Goal: Task Accomplishment & Management: Manage account settings

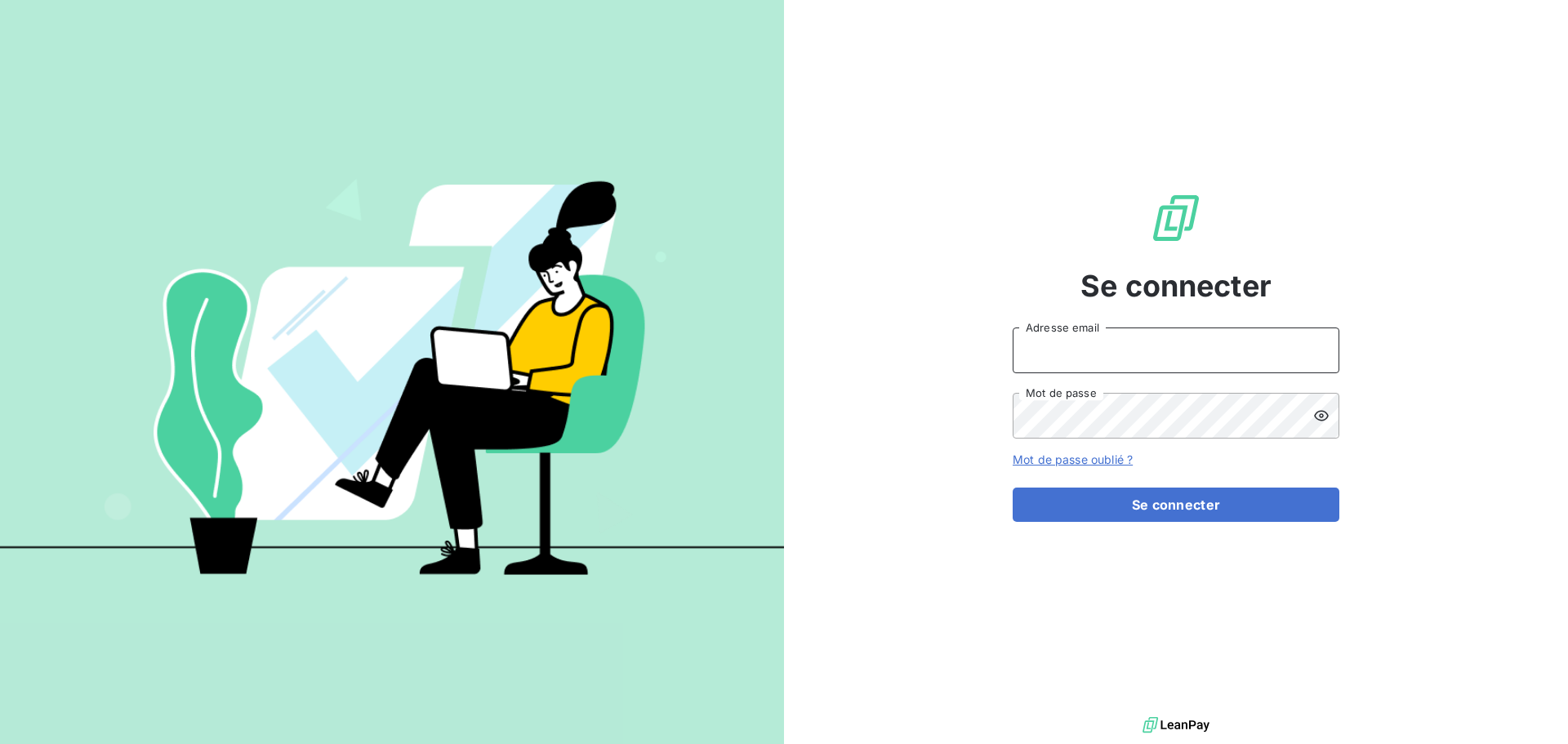
type input "[PERSON_NAME][EMAIL_ADDRESS][DOMAIN_NAME]"
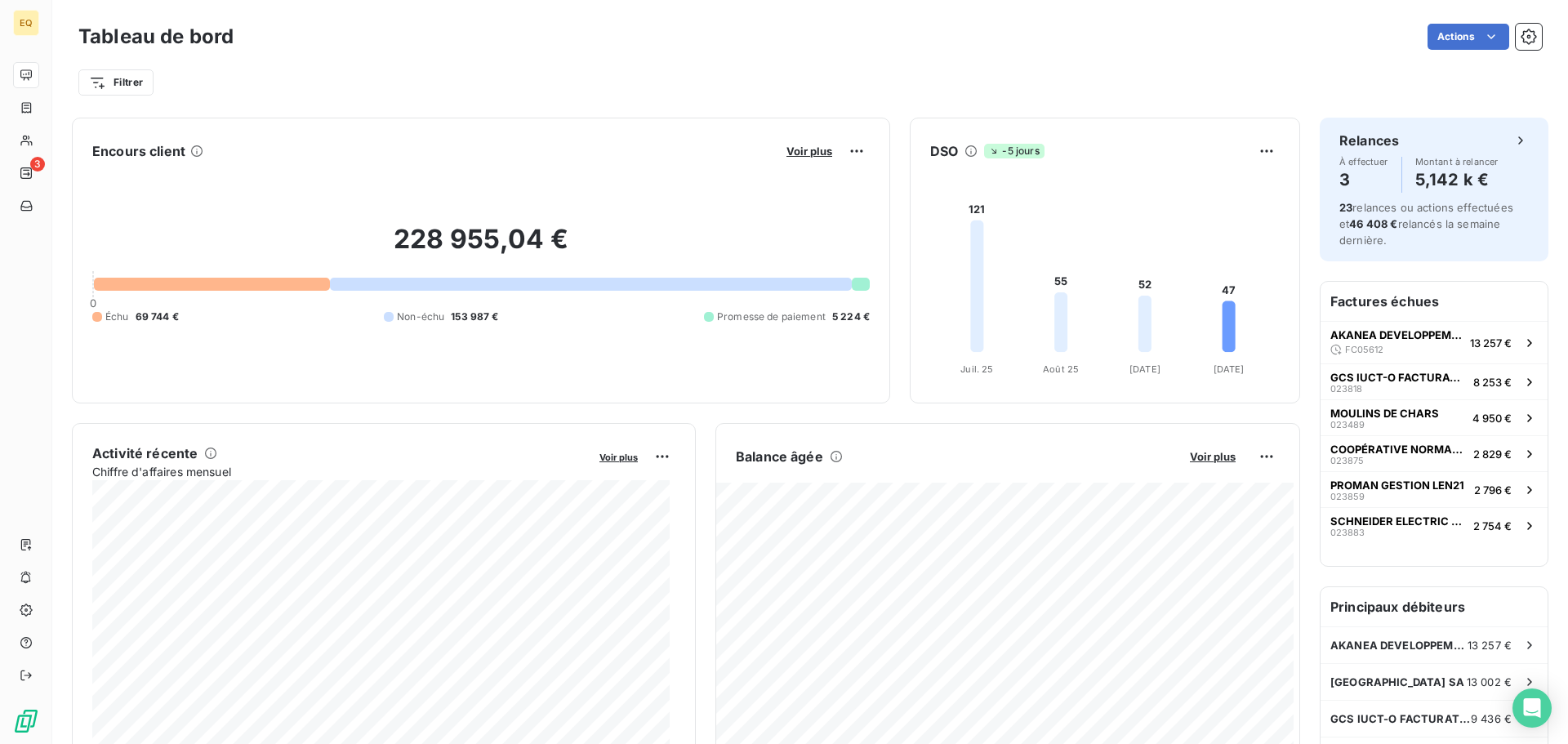
drag, startPoint x: 0, startPoint y: 0, endPoint x: 335, endPoint y: 77, distance: 343.7
click at [335, 77] on div "Filtrer" at bounding box center [809, 83] width 1463 height 31
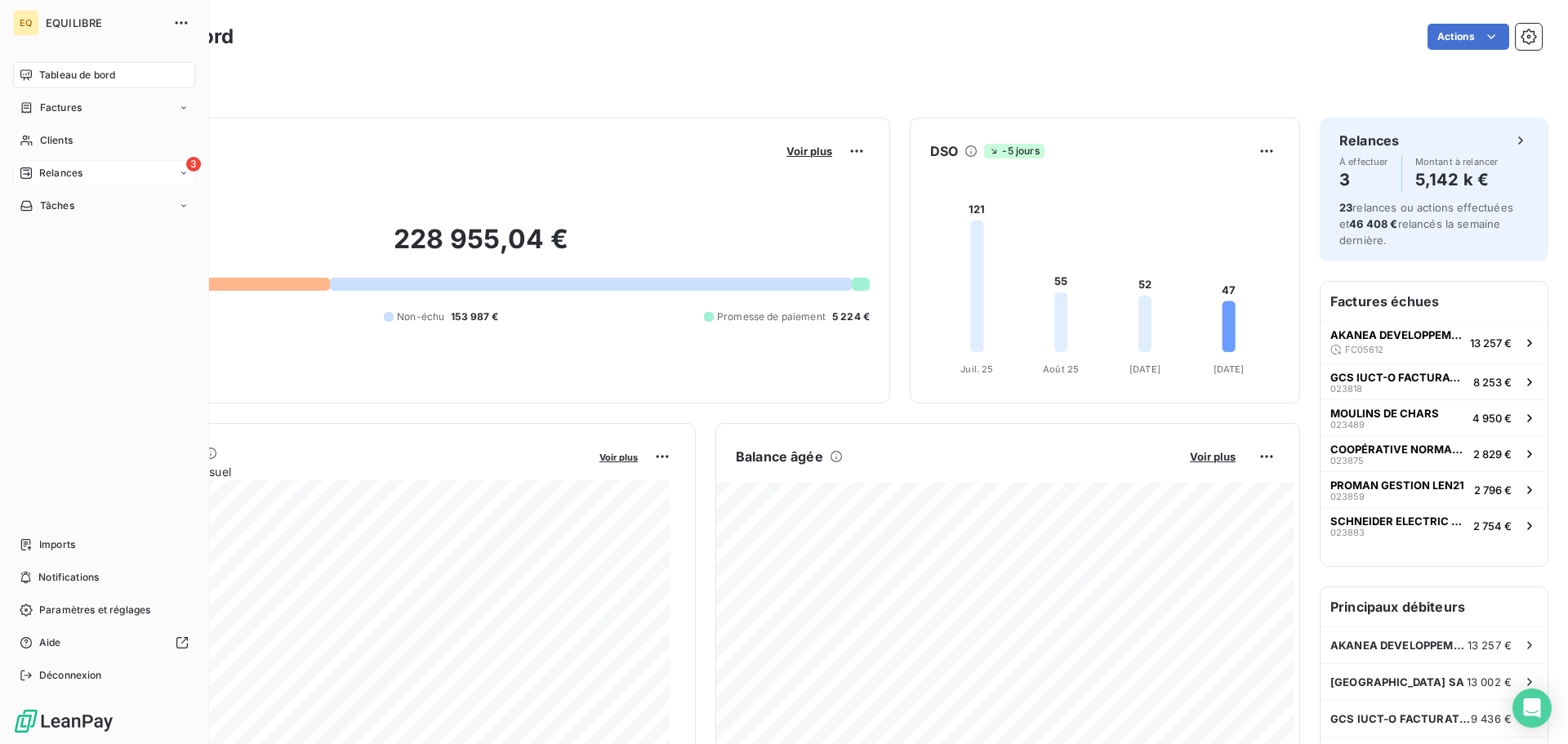
click at [69, 172] on span "Relances" at bounding box center [61, 173] width 43 height 14
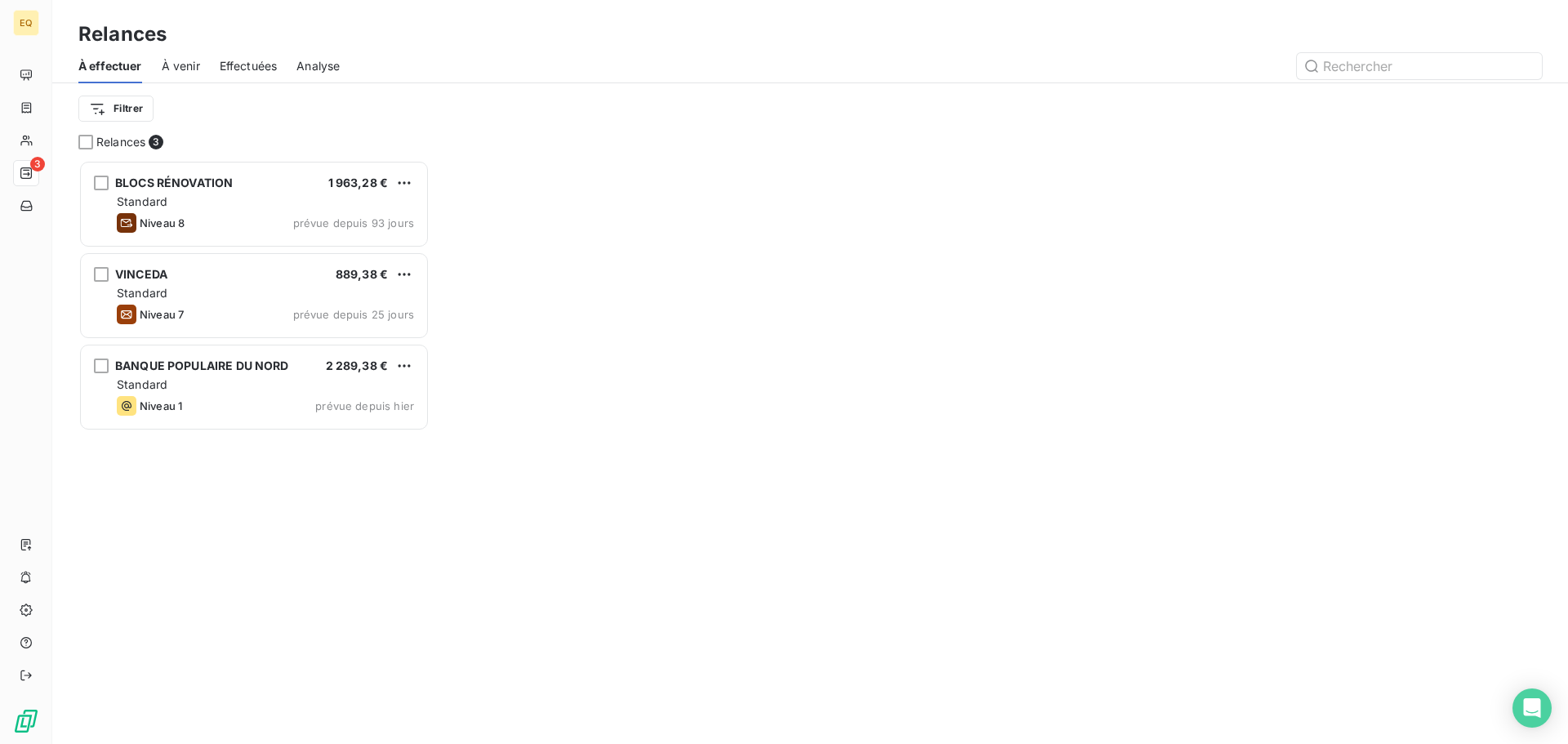
scroll to position [13, 13]
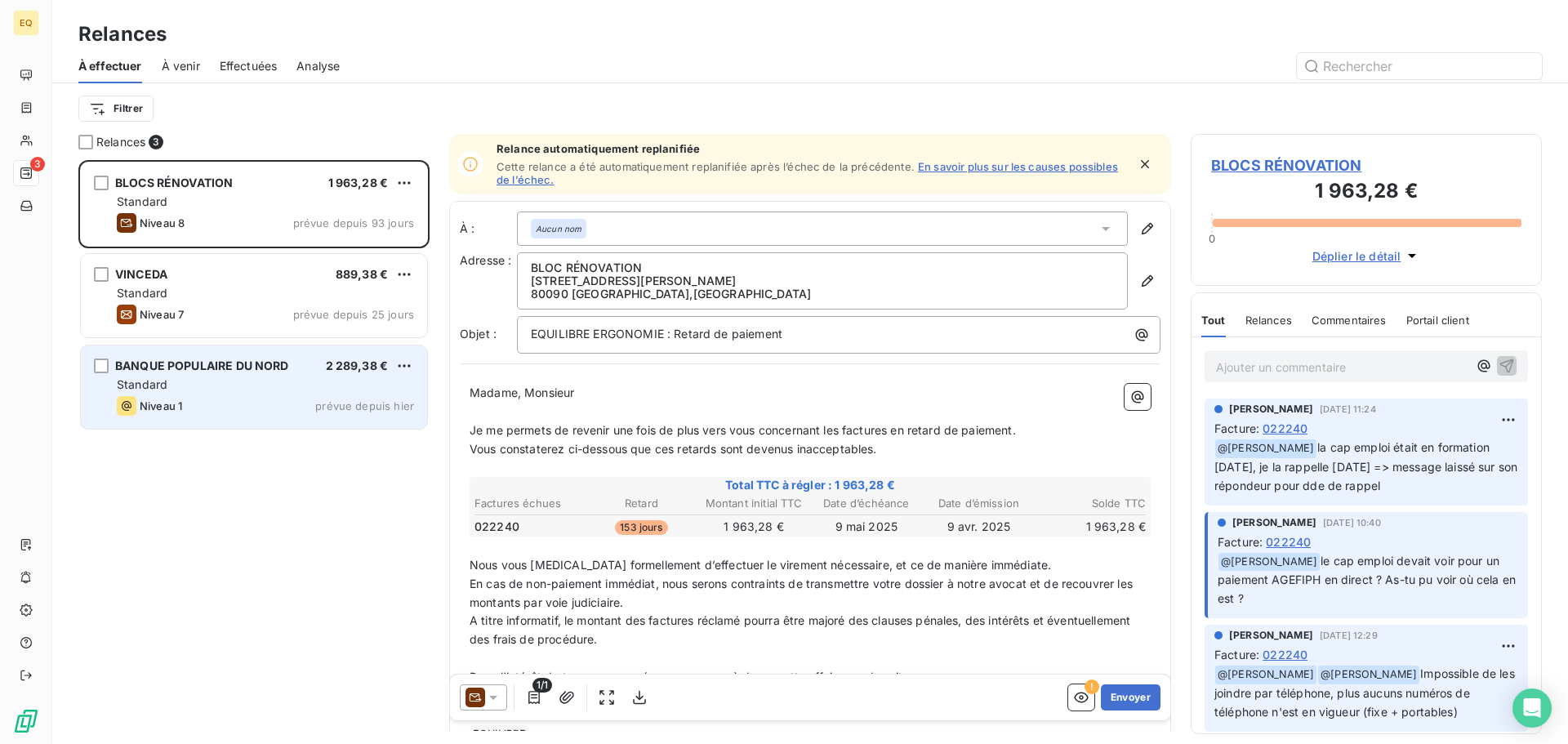
click at [256, 392] on div "Standard" at bounding box center [265, 385] width 298 height 16
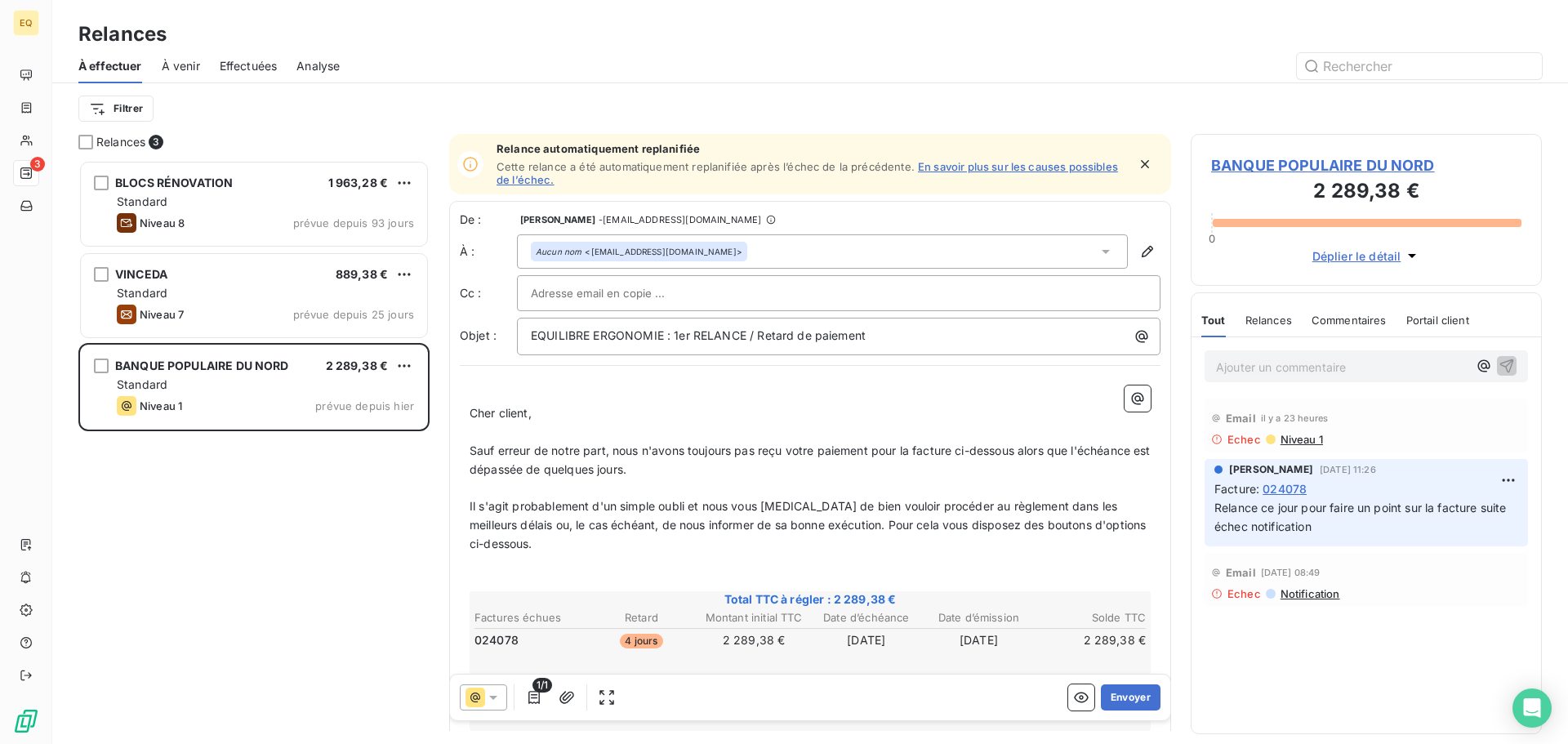
click at [627, 292] on input "text" at bounding box center [618, 293] width 175 height 24
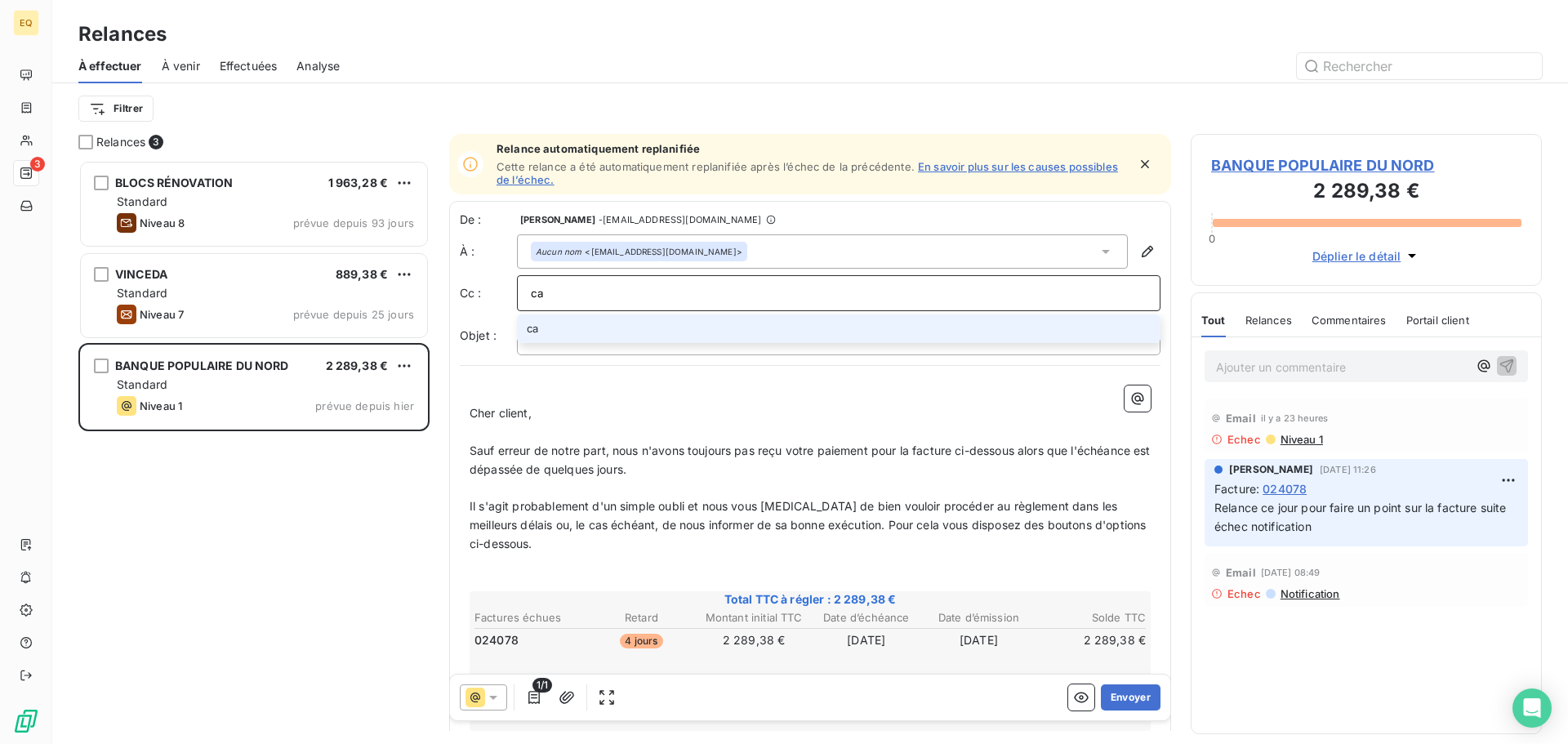
type input "c"
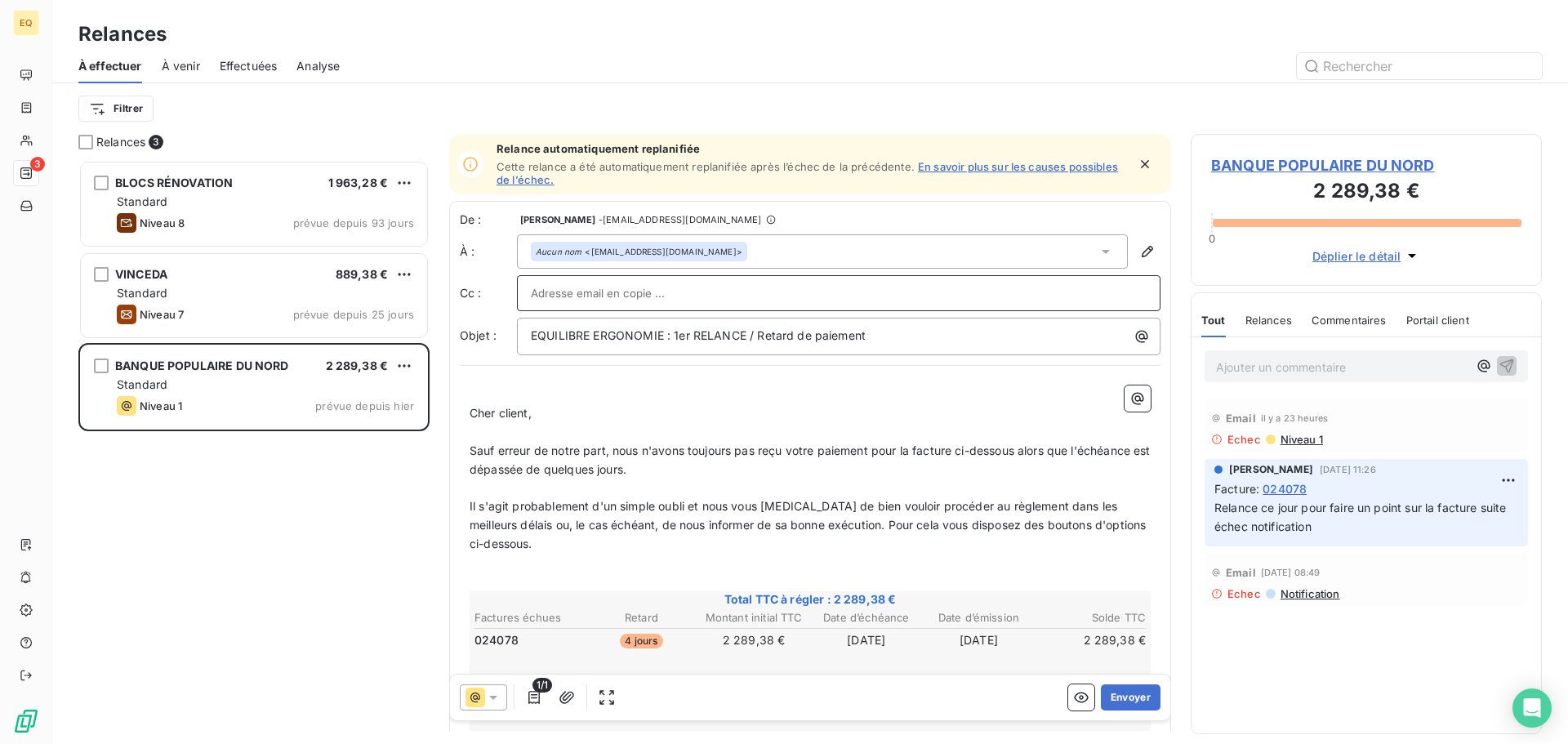
click at [1306, 367] on p "Ajouter un commentaire ﻿" at bounding box center [1341, 366] width 251 height 20
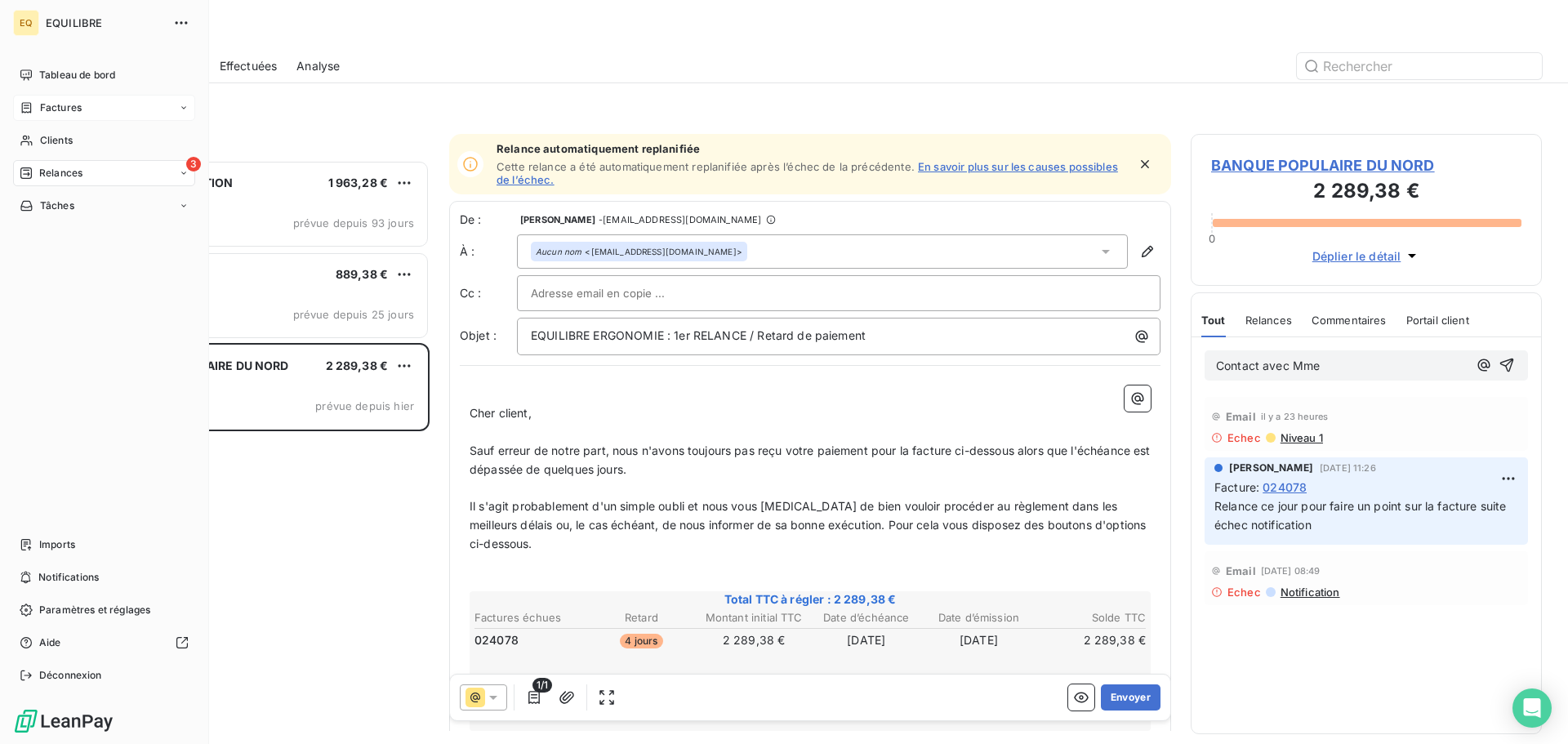
click at [67, 105] on span "Factures" at bounding box center [61, 107] width 41 height 14
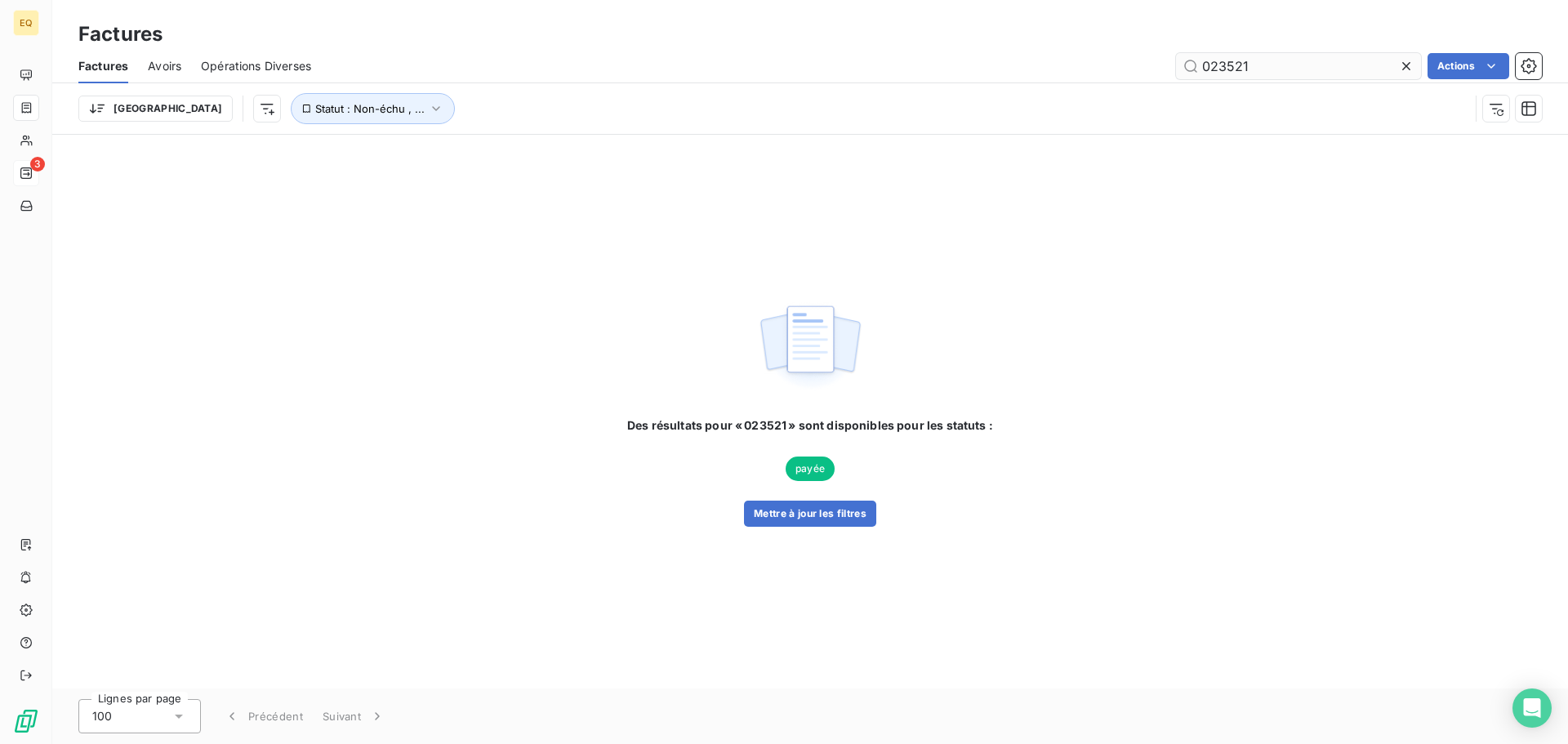
drag, startPoint x: 1268, startPoint y: 64, endPoint x: 1177, endPoint y: 74, distance: 91.5
click at [1177, 74] on input "023521" at bounding box center [1298, 66] width 245 height 26
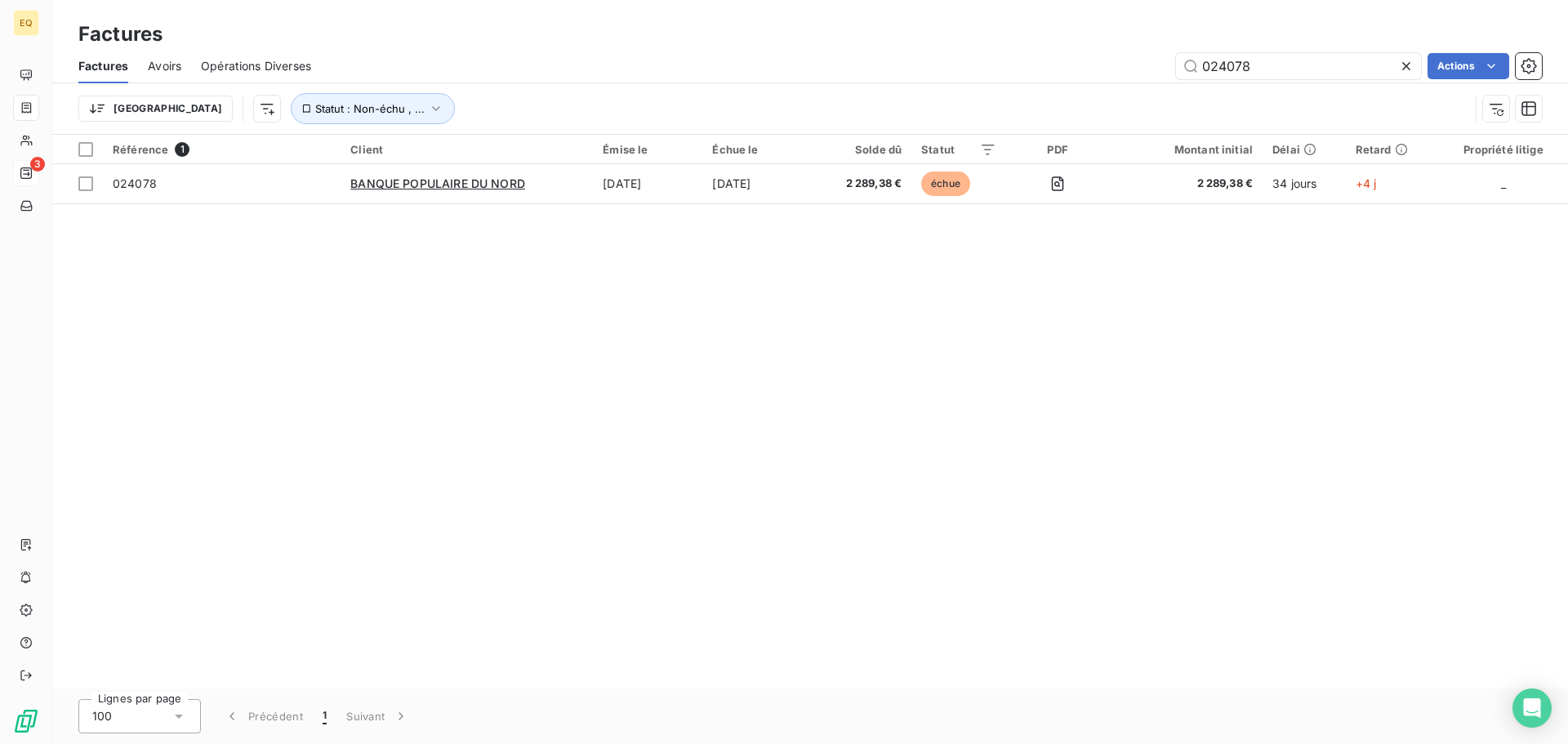
type input "024078"
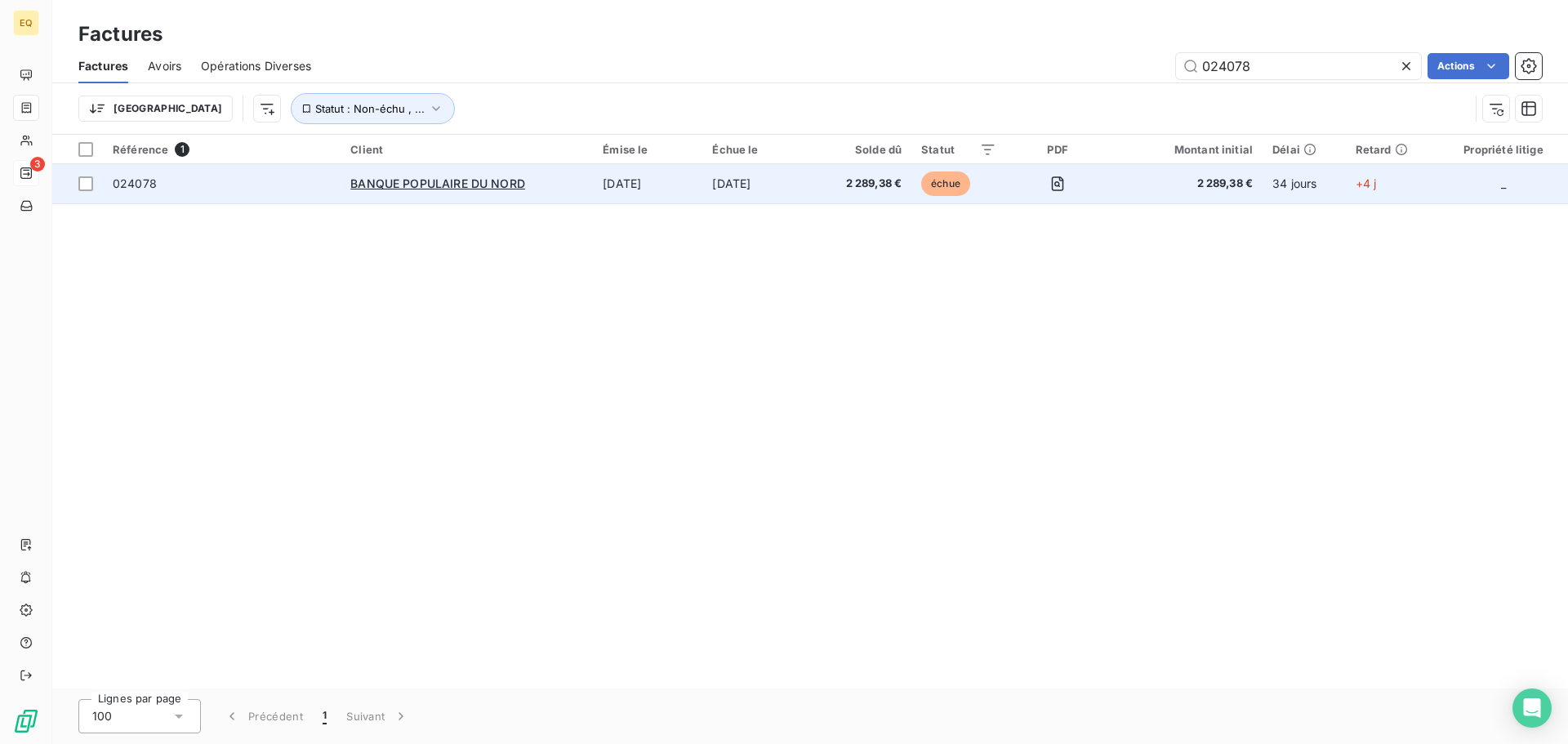
click at [284, 183] on span "024078" at bounding box center [222, 183] width 218 height 16
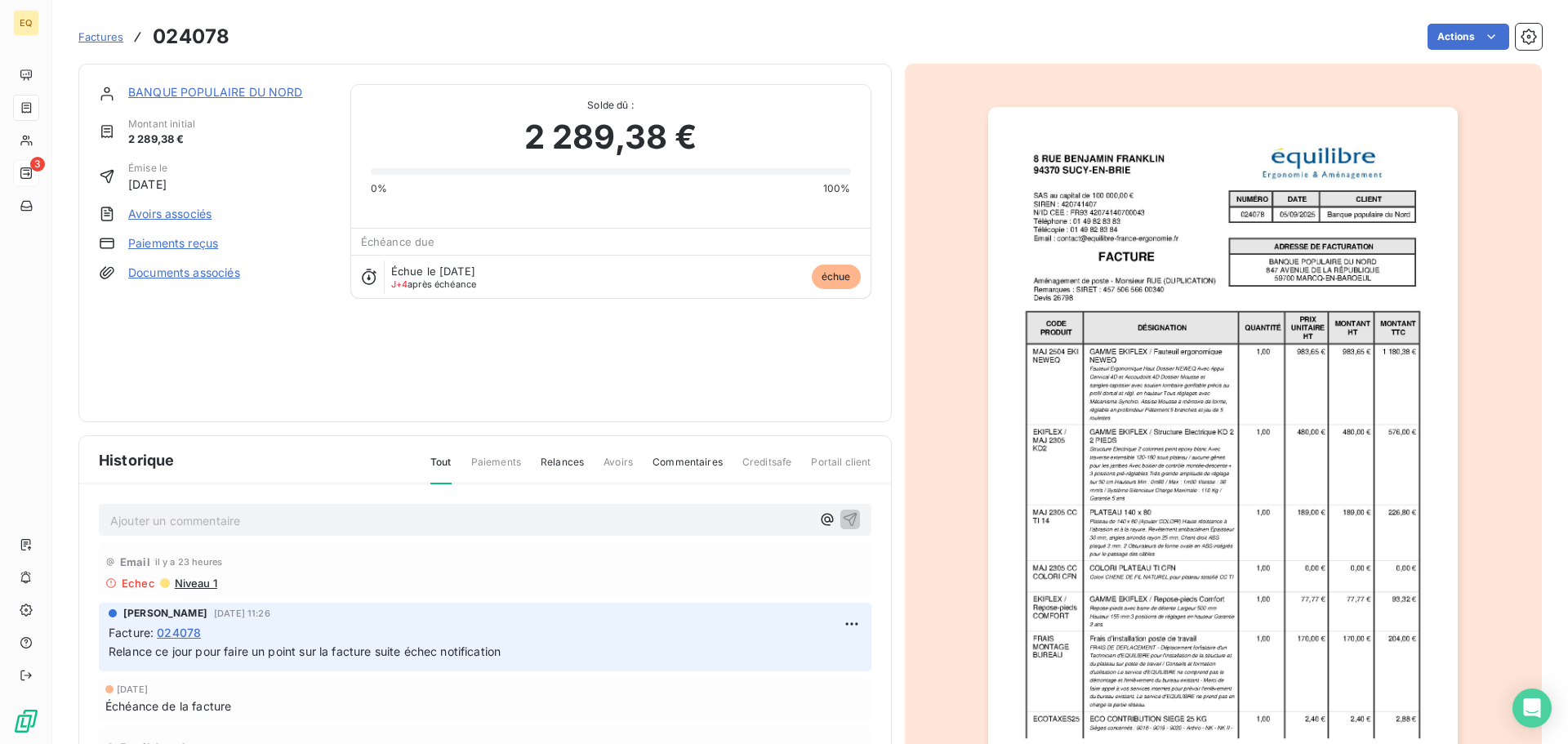
click at [205, 91] on link "BANQUE POPULAIRE DU NORD" at bounding box center [215, 92] width 174 height 13
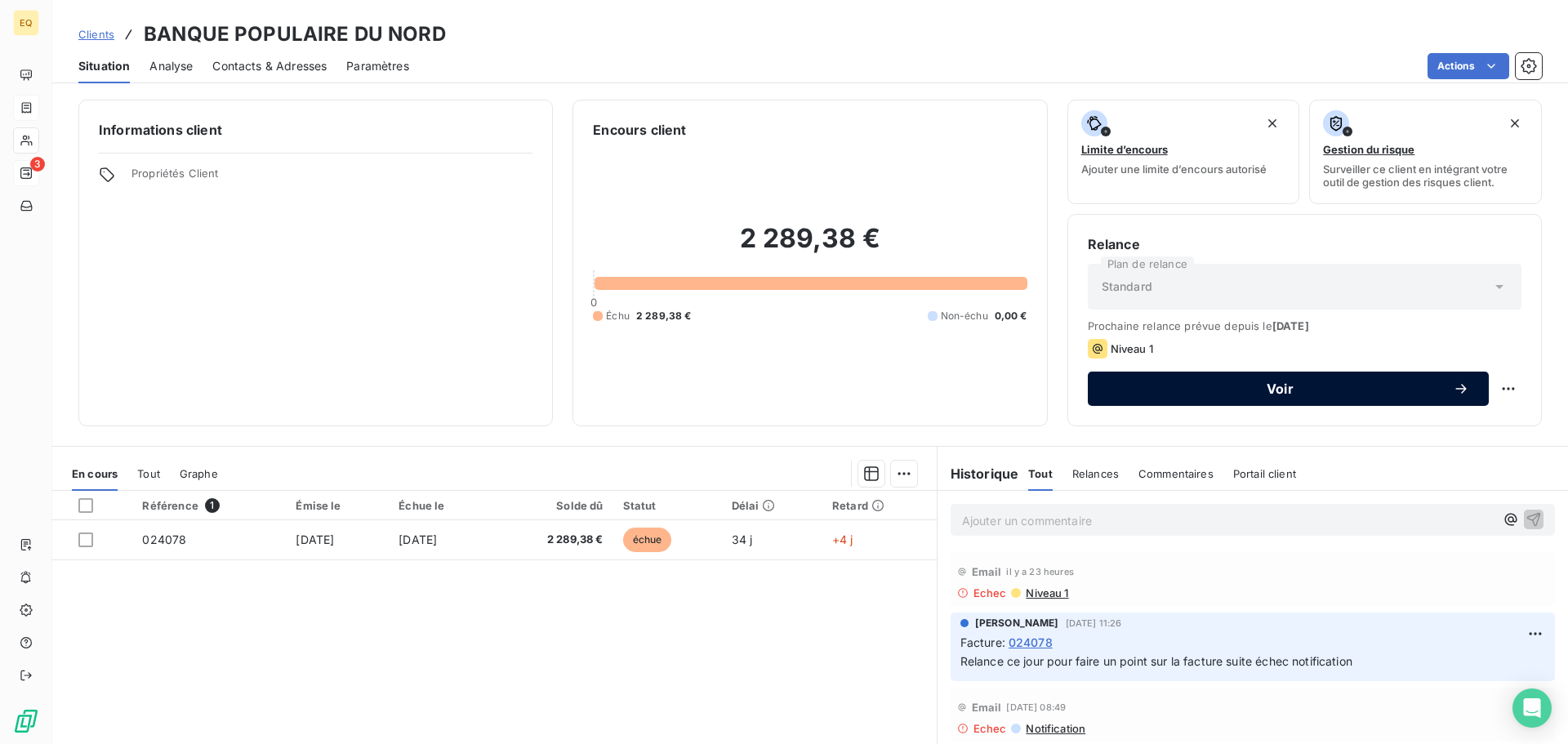
click at [1273, 383] on span "Voir" at bounding box center [1280, 389] width 346 height 13
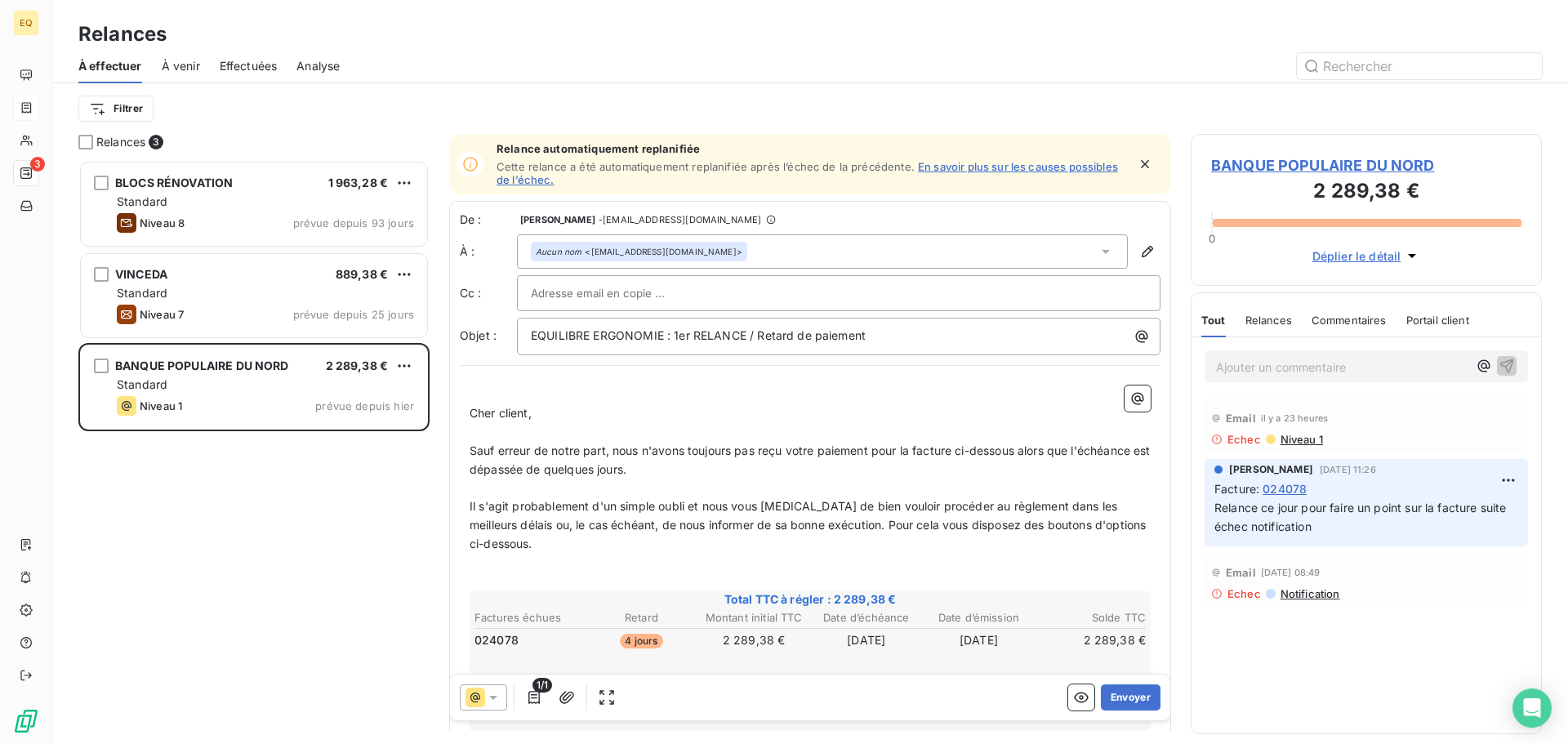
scroll to position [571, 339]
drag, startPoint x: 1111, startPoint y: 697, endPoint x: 947, endPoint y: 515, distance: 245.0
click at [954, 517] on div "Relance automatiquement replanifiée Cette relance a été automatiquement replani…" at bounding box center [809, 433] width 721 height 598
click at [1120, 700] on button "Envoyer" at bounding box center [1131, 697] width 60 height 26
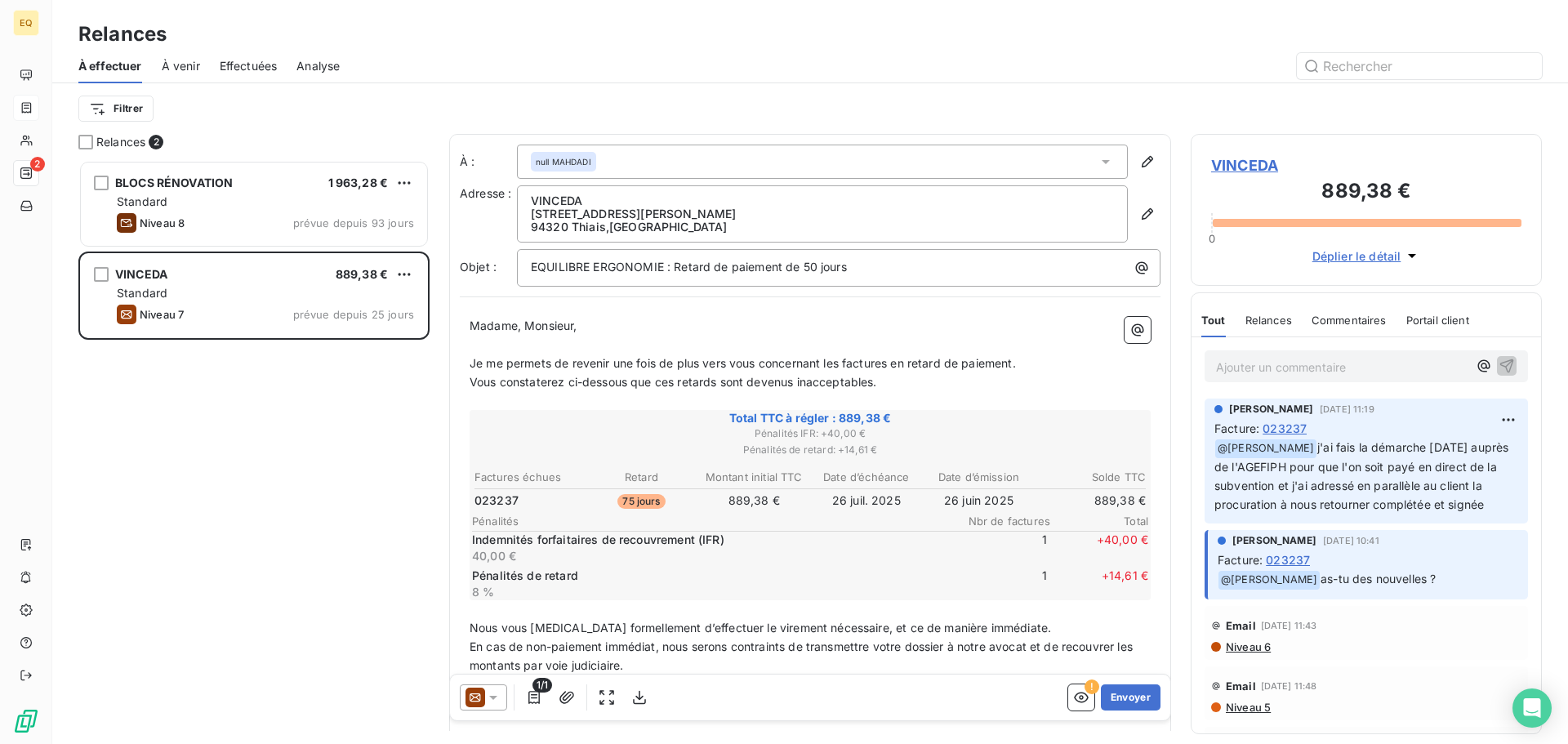
click at [1276, 364] on p "Ajouter un commentaire ﻿" at bounding box center [1341, 366] width 251 height 20
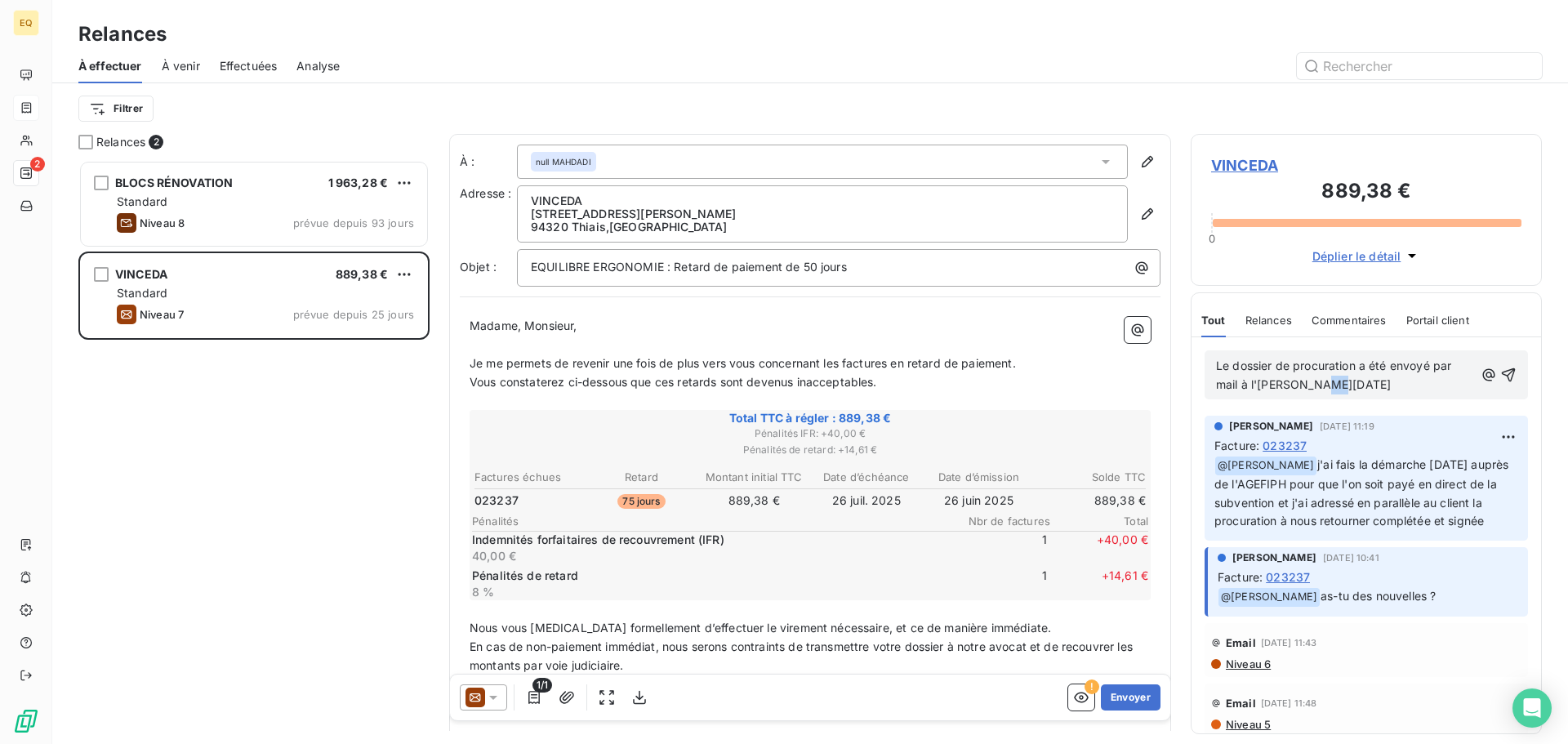
drag, startPoint x: 1371, startPoint y: 388, endPoint x: 1327, endPoint y: 383, distance: 44.3
click at [1327, 383] on p "Le dossier de procuration a été envoyé par mail à l'[PERSON_NAME][DATE]" at bounding box center [1345, 375] width 258 height 38
drag, startPoint x: 1386, startPoint y: 386, endPoint x: 1303, endPoint y: 386, distance: 83.0
click at [1303, 386] on p "Le dossier de procuration a été envoyé par mail à l'[PERSON_NAME][DATE]" at bounding box center [1345, 375] width 258 height 38
click at [1500, 378] on icon "button" at bounding box center [1507, 375] width 16 height 16
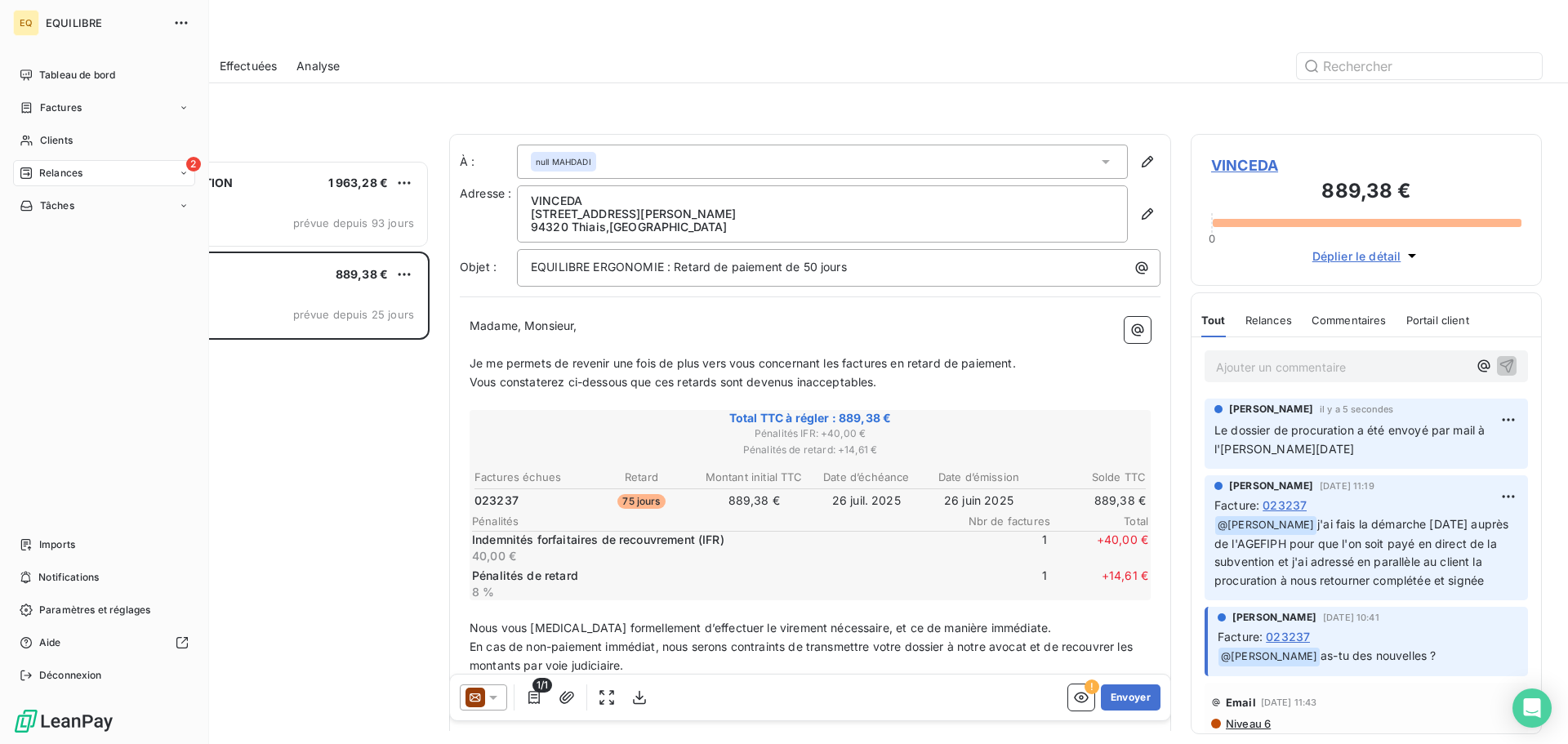
drag, startPoint x: 99, startPoint y: 106, endPoint x: 120, endPoint y: 93, distance: 24.7
click at [102, 105] on div "Factures" at bounding box center [104, 107] width 182 height 26
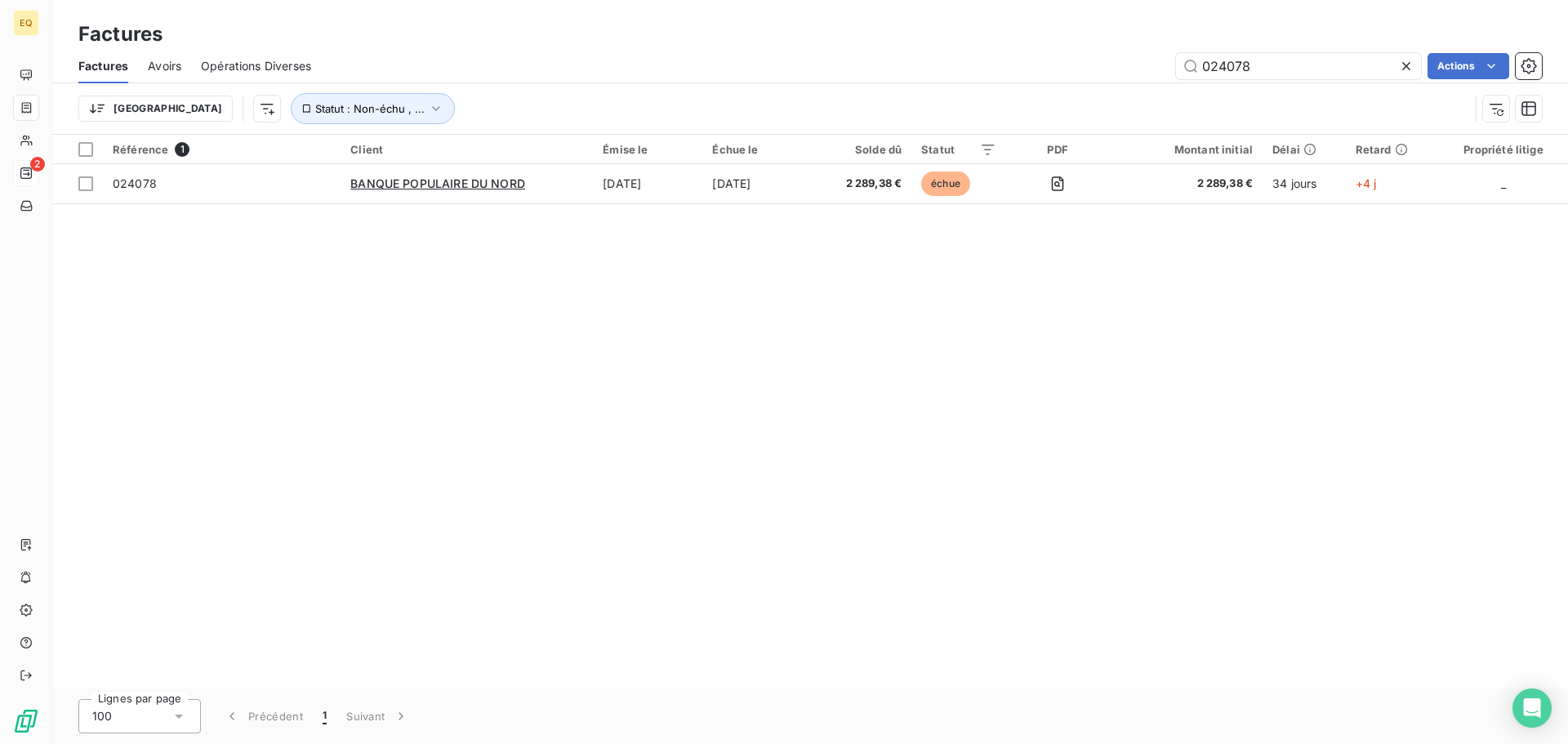
drag, startPoint x: 1234, startPoint y: 81, endPoint x: 1181, endPoint y: 83, distance: 53.0
click at [1181, 83] on div "Trier Statut : Non-échu , ..." at bounding box center [809, 108] width 1463 height 51
drag, startPoint x: 1171, startPoint y: 72, endPoint x: 1117, endPoint y: 72, distance: 54.0
click at [1117, 72] on div "024078 Actions" at bounding box center [935, 66] width 1211 height 26
type input "024106"
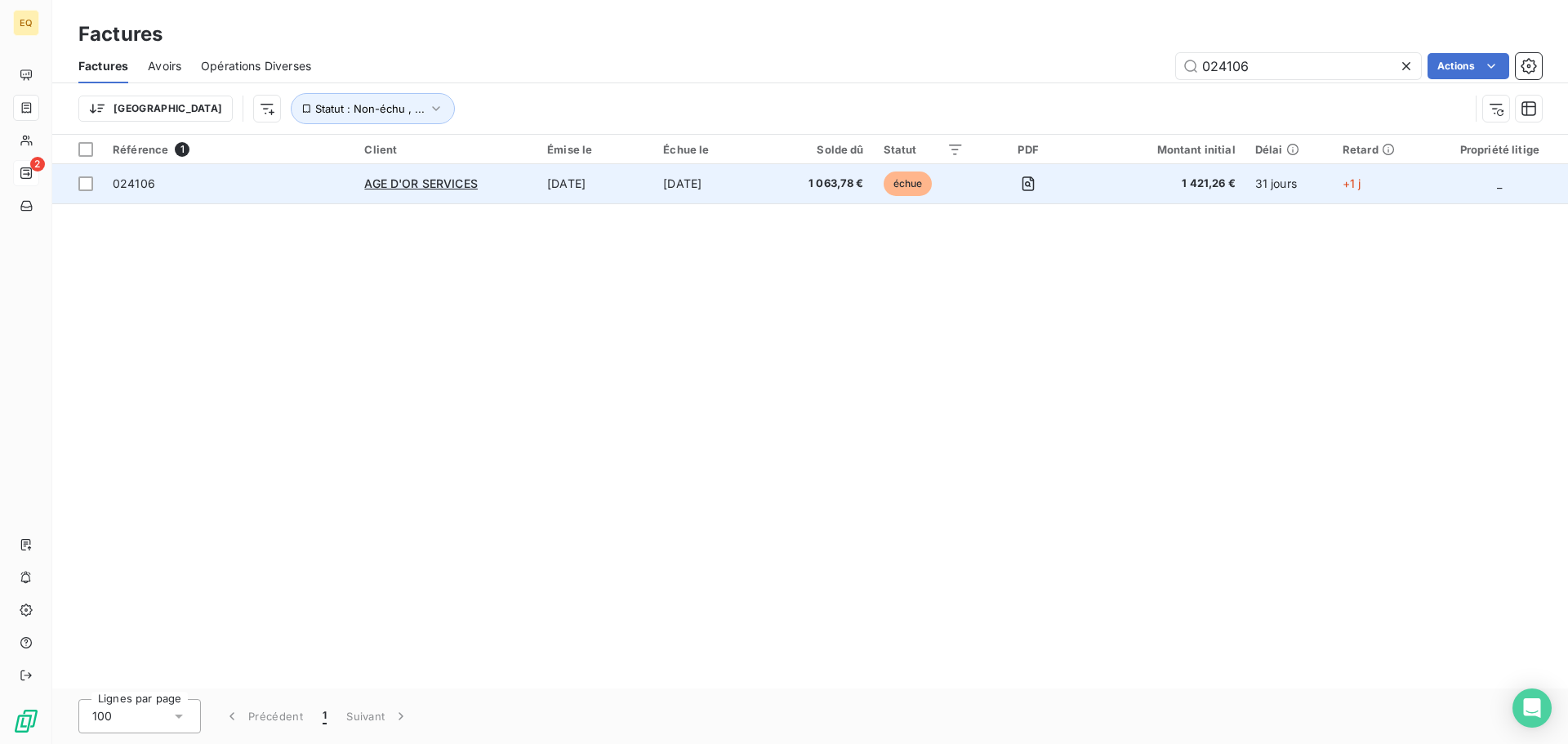
click at [202, 189] on span "024106" at bounding box center [228, 183] width 232 height 16
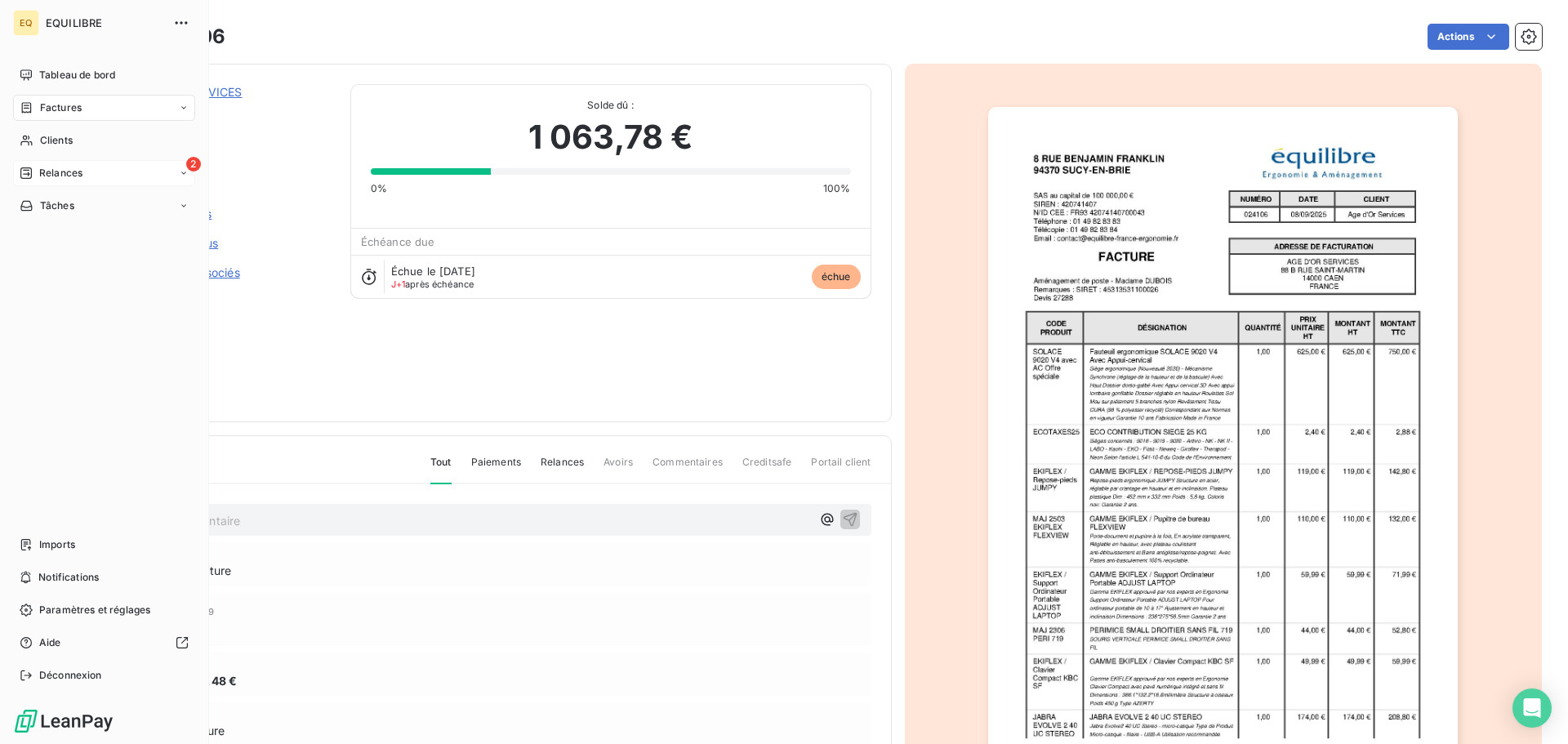
click at [52, 107] on span "Factures" at bounding box center [61, 107] width 41 height 14
click at [71, 101] on span "Factures" at bounding box center [61, 107] width 41 height 14
click at [67, 99] on div "Factures" at bounding box center [104, 107] width 182 height 26
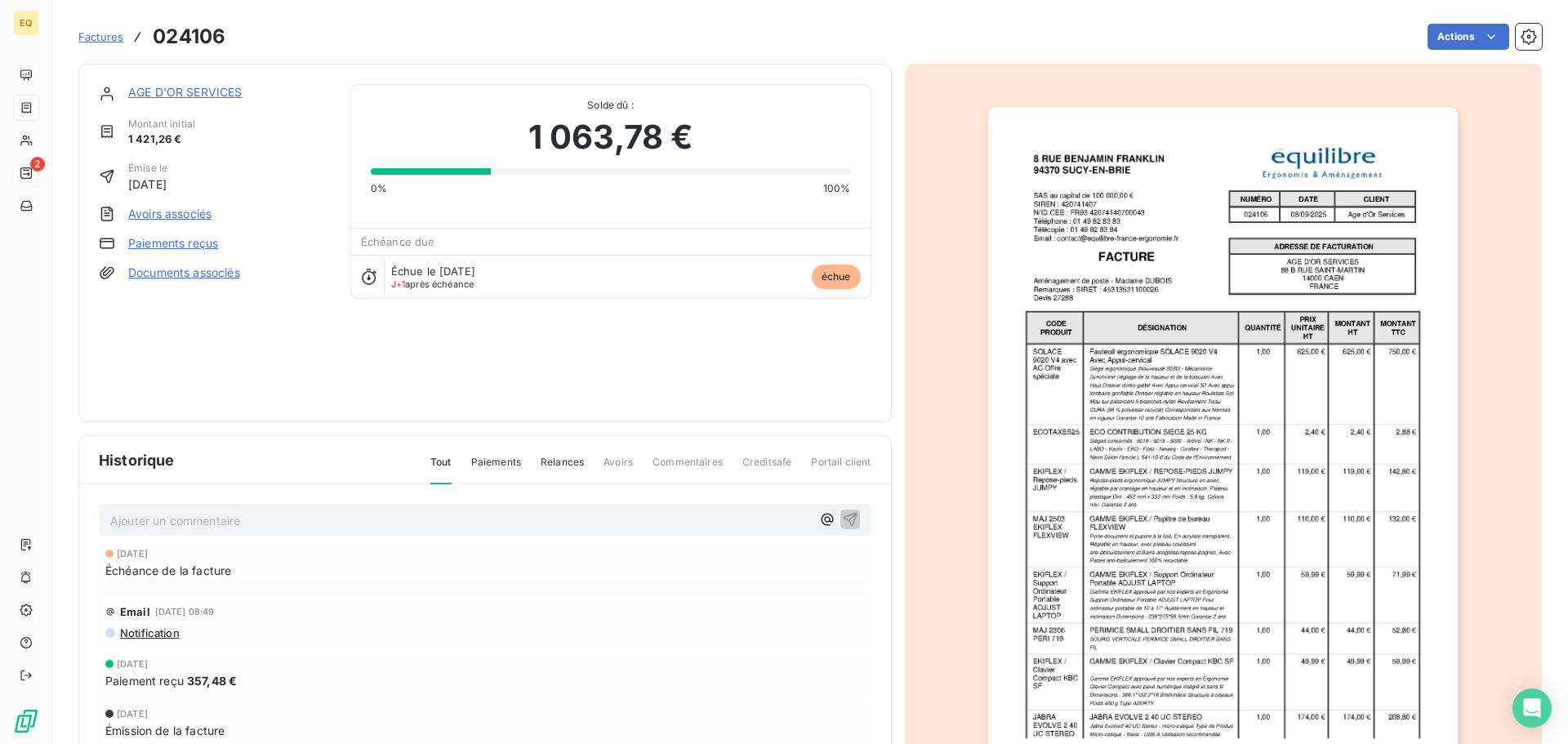
click at [97, 36] on span "Factures" at bounding box center [100, 37] width 45 height 13
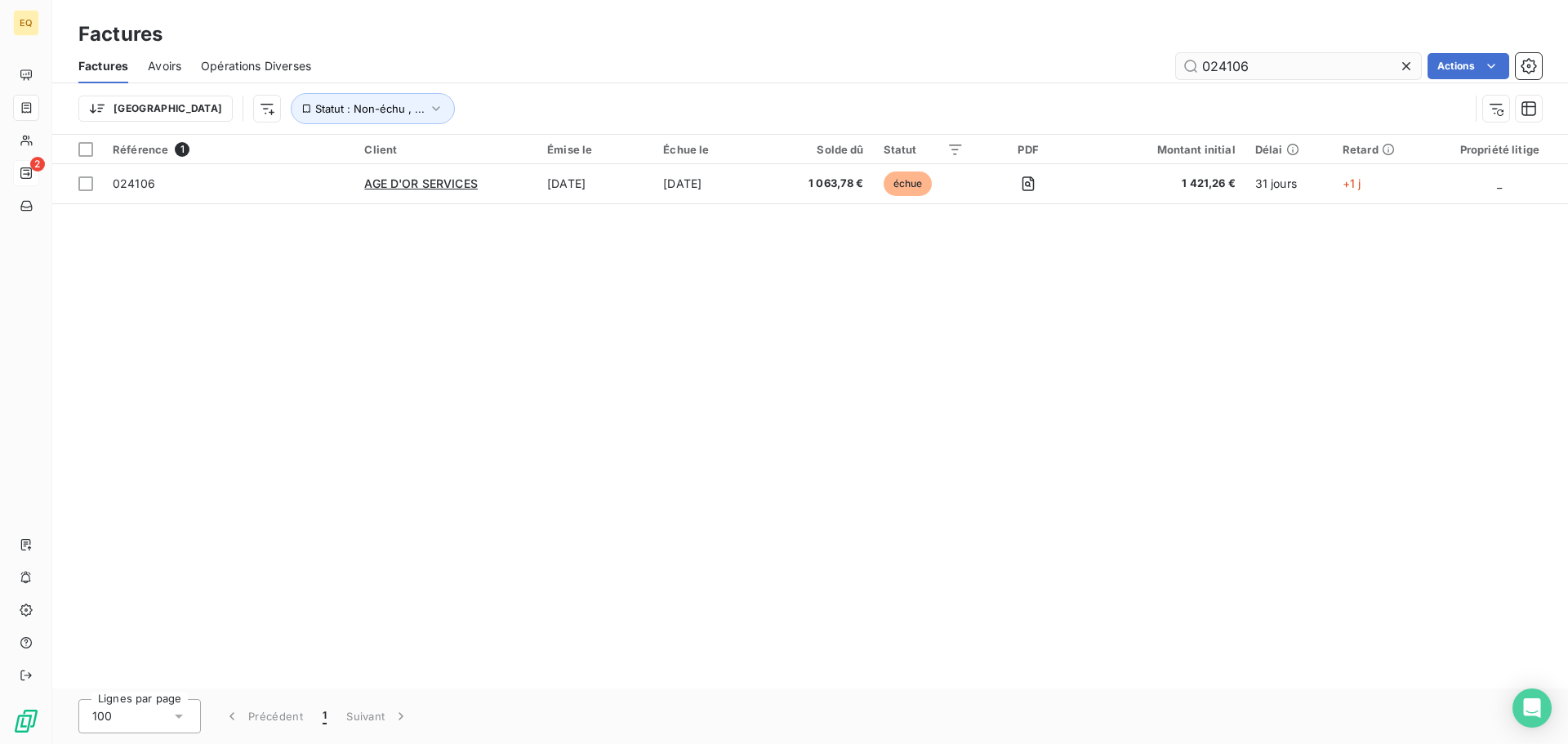
drag, startPoint x: 1266, startPoint y: 71, endPoint x: 1177, endPoint y: 70, distance: 89.0
click at [1177, 70] on input "024106" at bounding box center [1298, 66] width 245 height 26
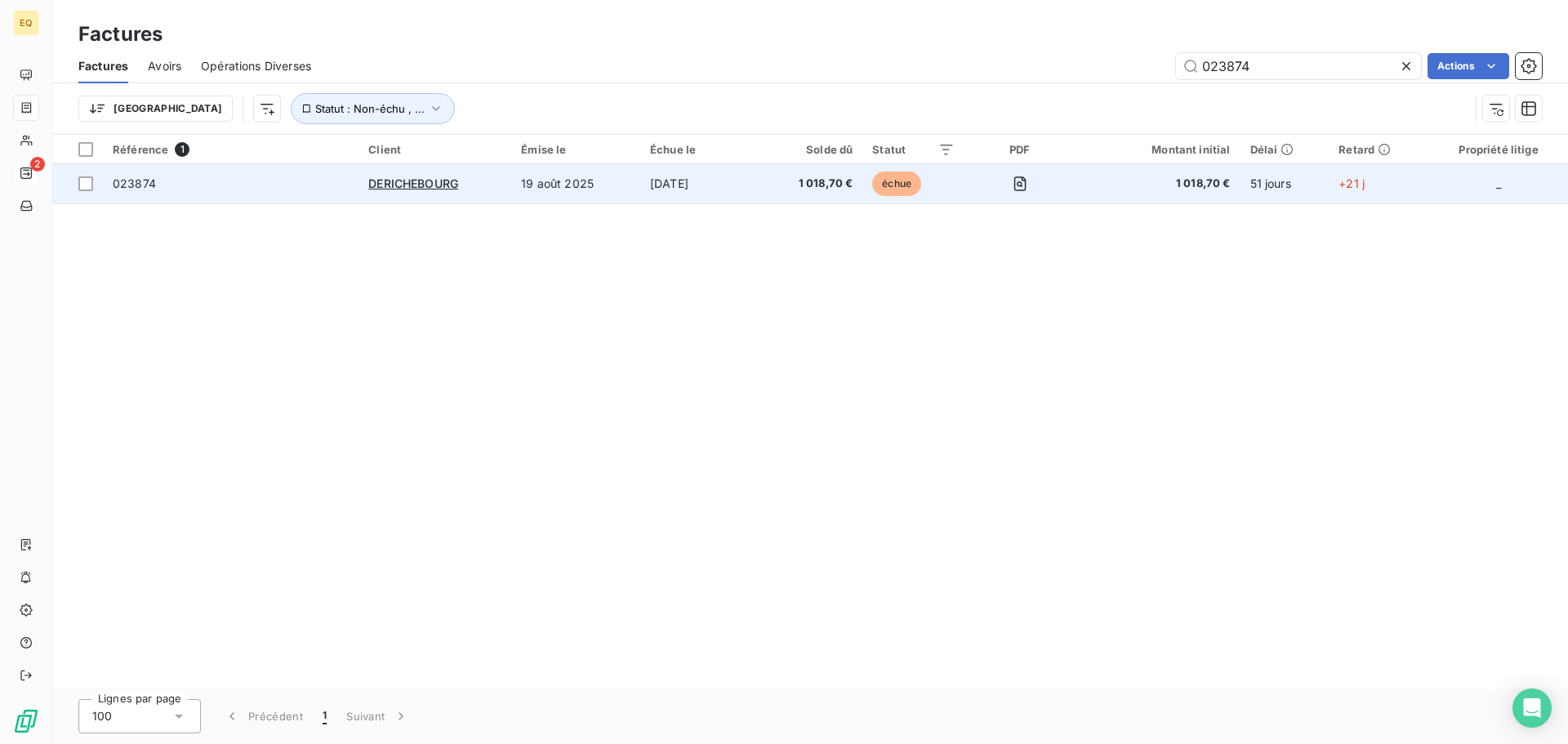
type input "023874"
click at [232, 181] on span "023874" at bounding box center [230, 183] width 236 height 16
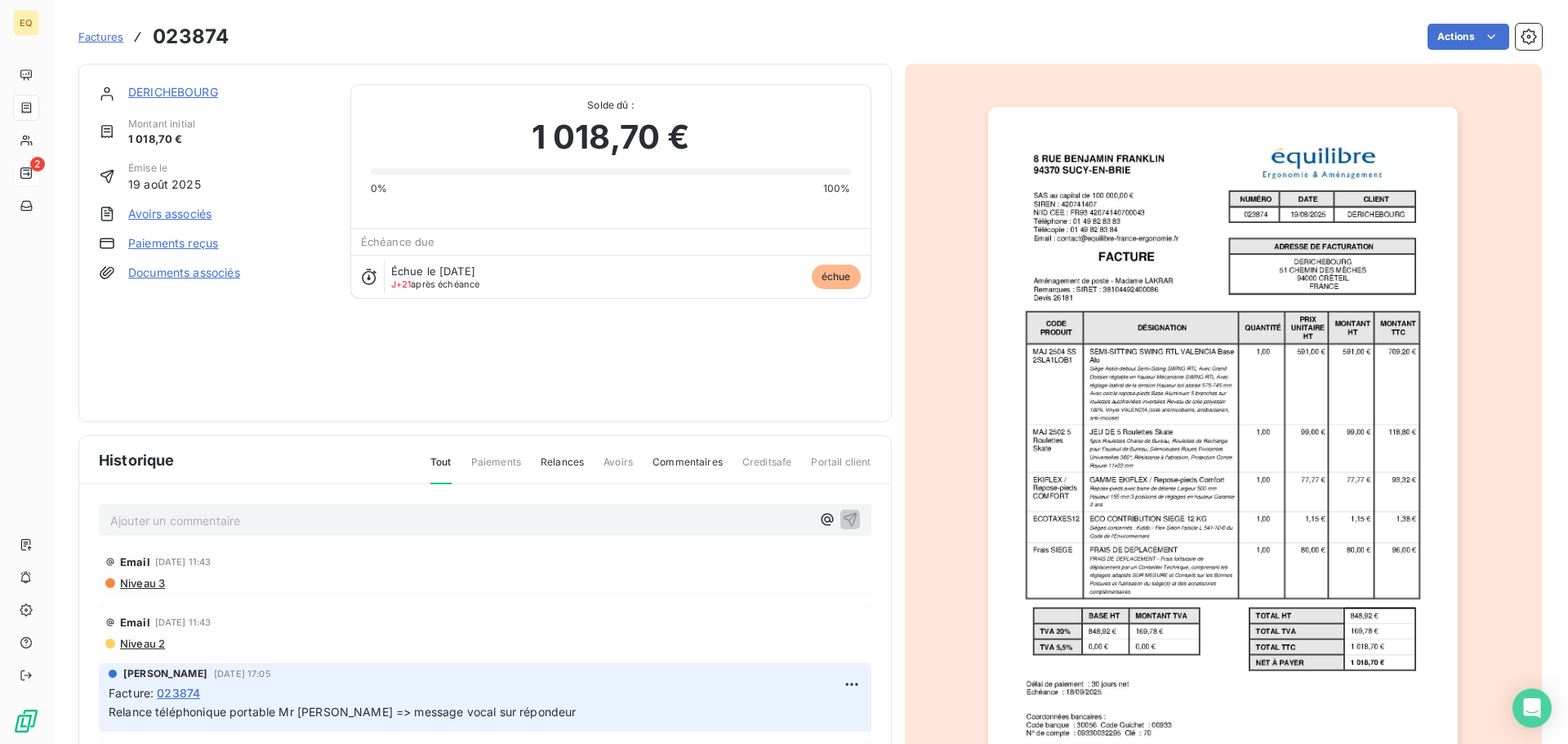
click at [105, 36] on span "Factures" at bounding box center [100, 37] width 45 height 13
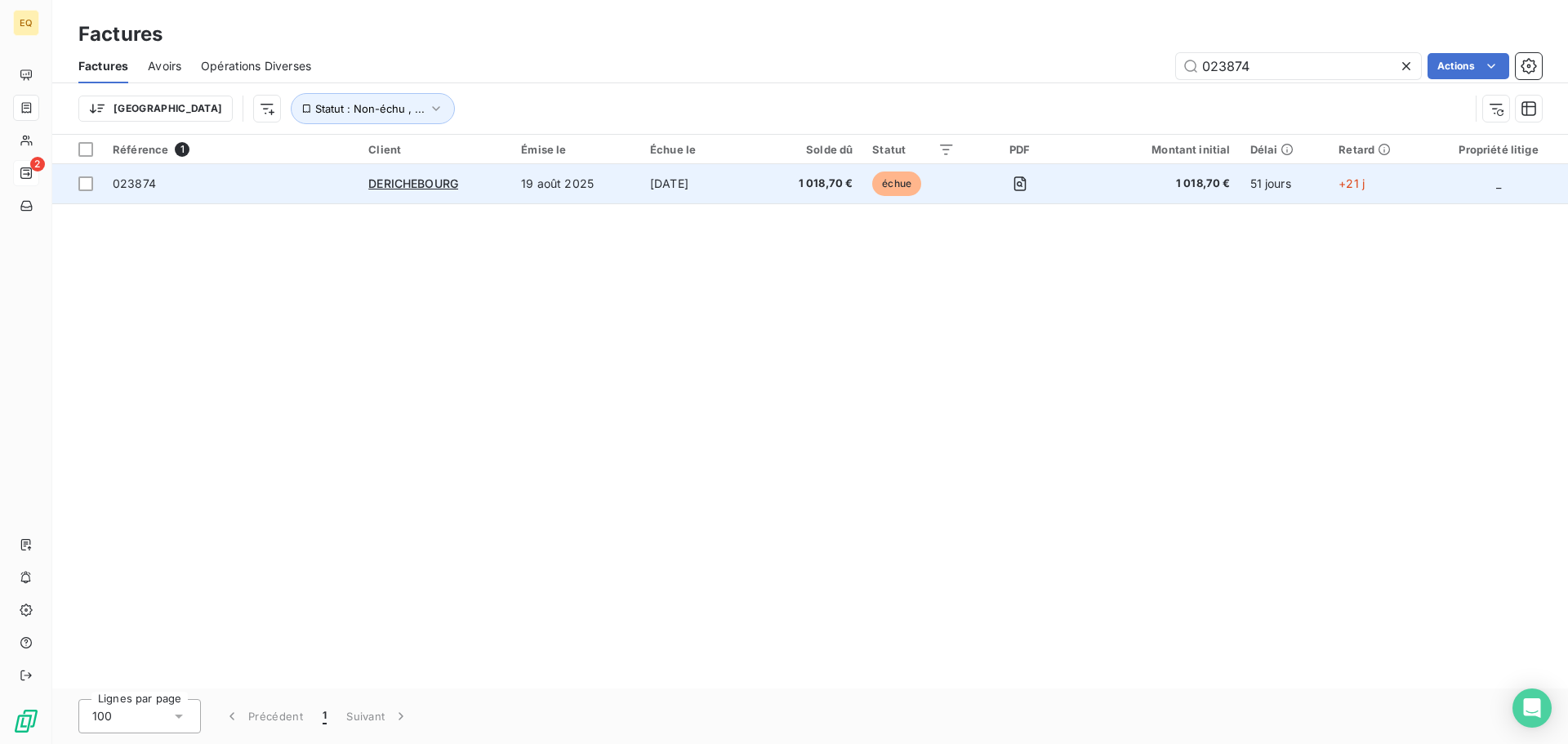
click at [298, 179] on span "023874" at bounding box center [230, 183] width 236 height 16
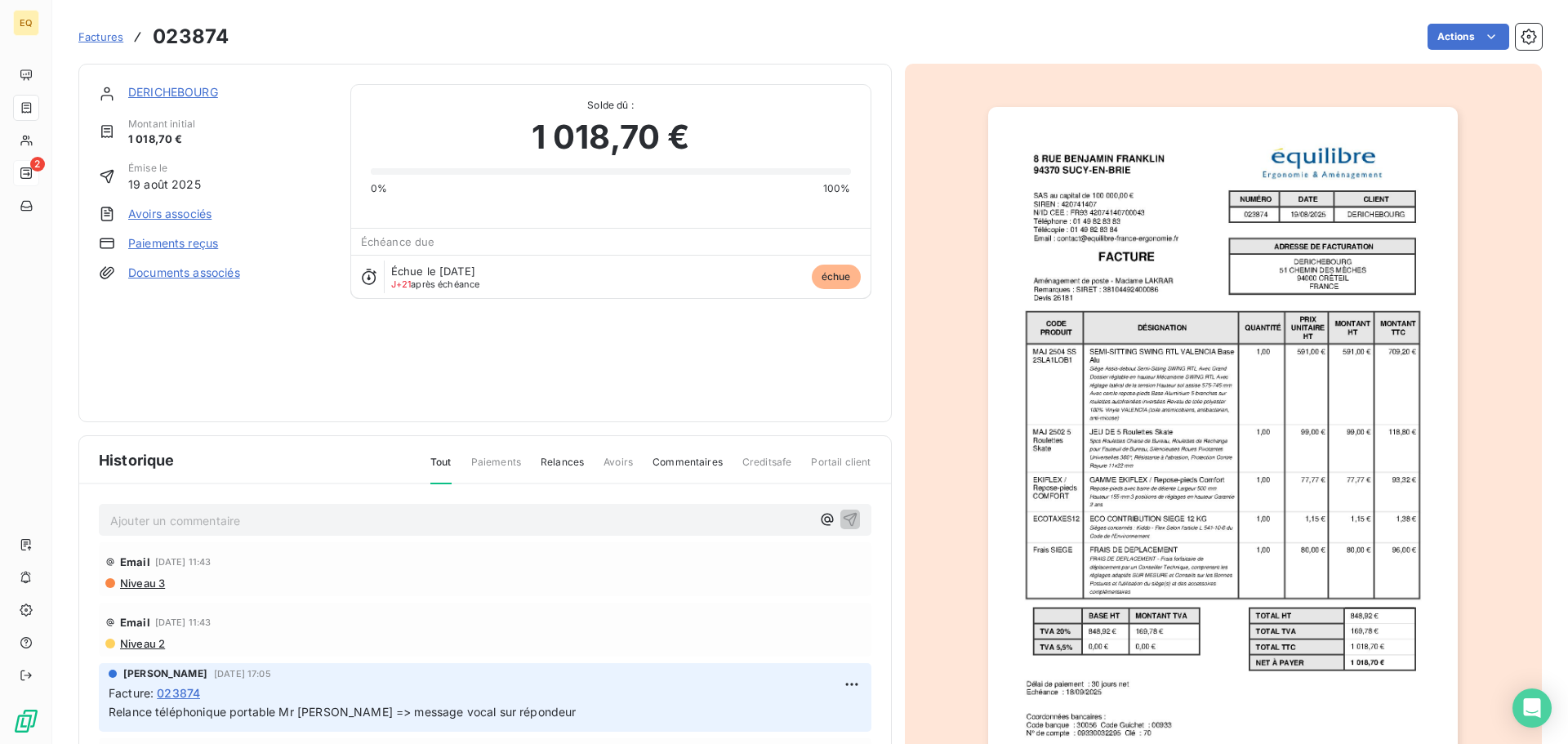
drag, startPoint x: 194, startPoint y: 92, endPoint x: 222, endPoint y: 74, distance: 33.3
click at [196, 90] on link "DERICHEBOURG" at bounding box center [172, 92] width 90 height 13
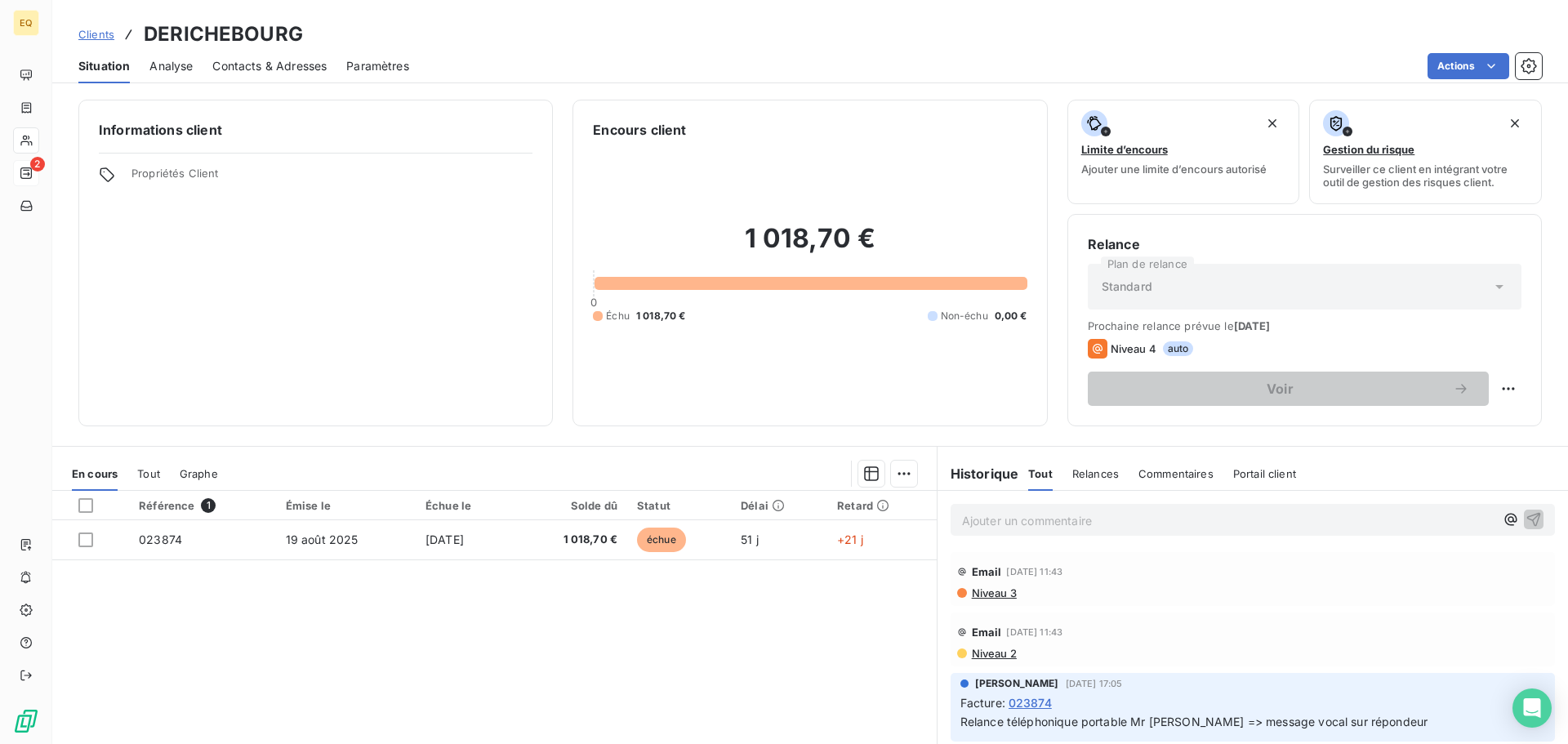
click at [285, 65] on span "Contacts & Adresses" at bounding box center [269, 66] width 115 height 16
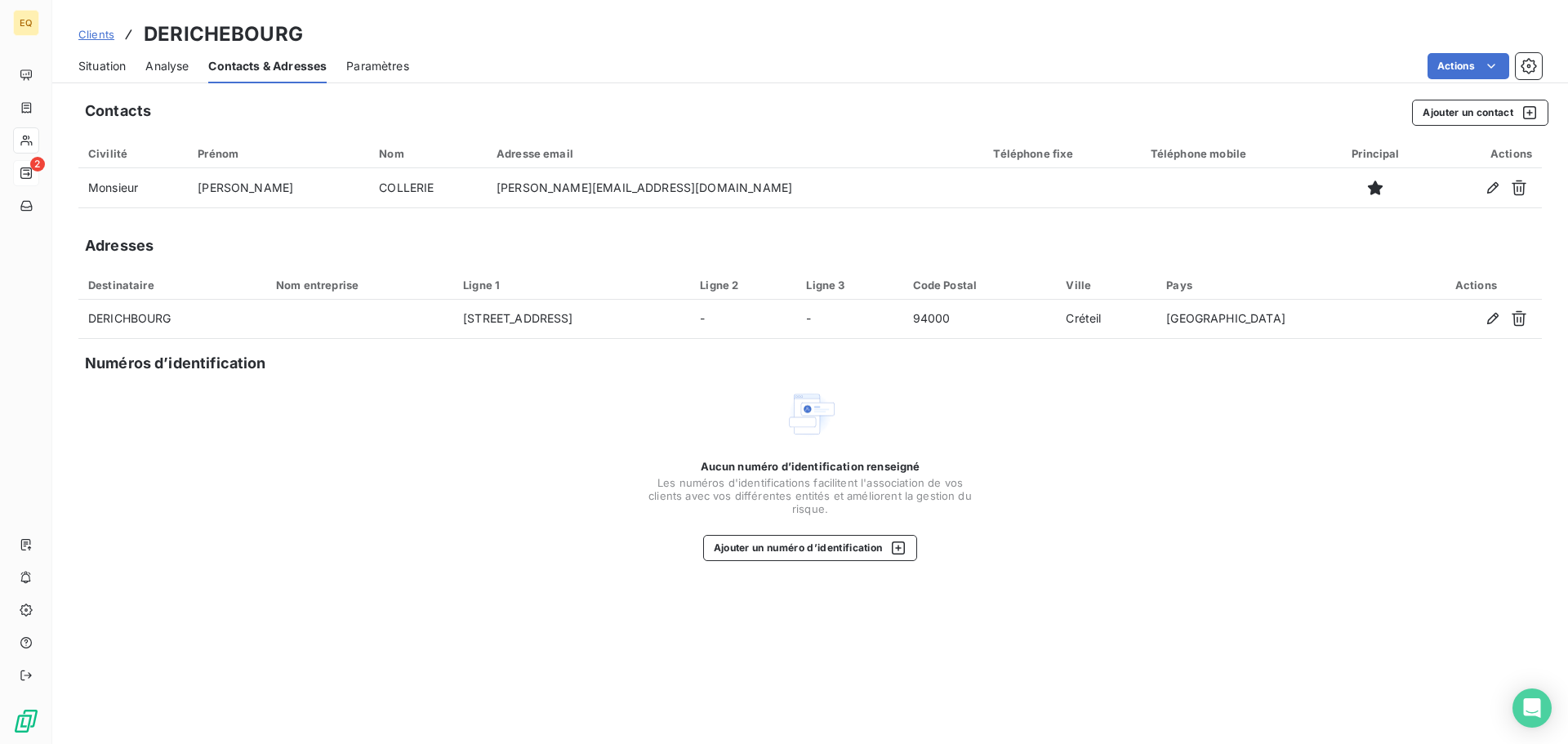
click at [93, 66] on span "Situation" at bounding box center [101, 66] width 47 height 16
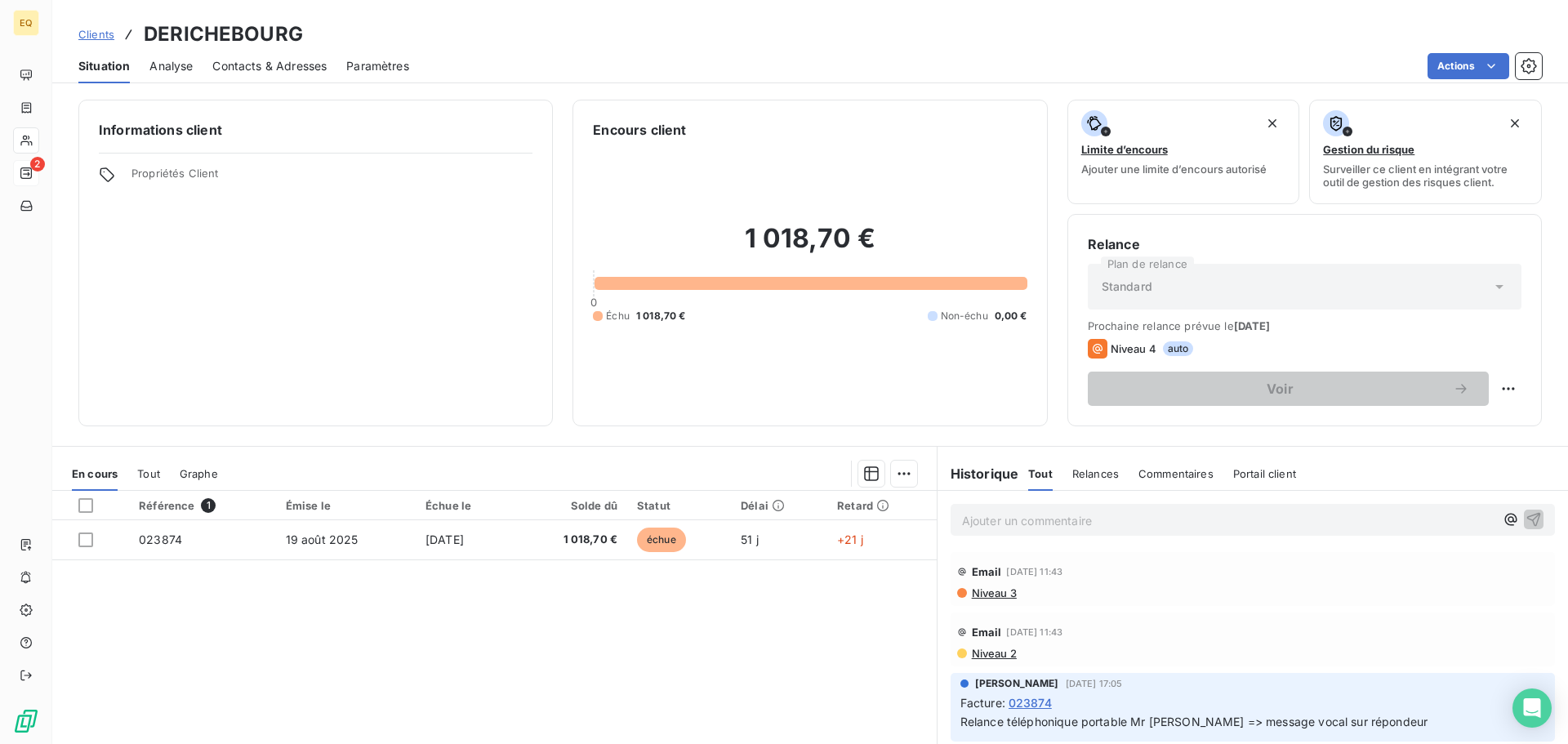
click at [251, 64] on span "Contacts & Adresses" at bounding box center [269, 66] width 115 height 16
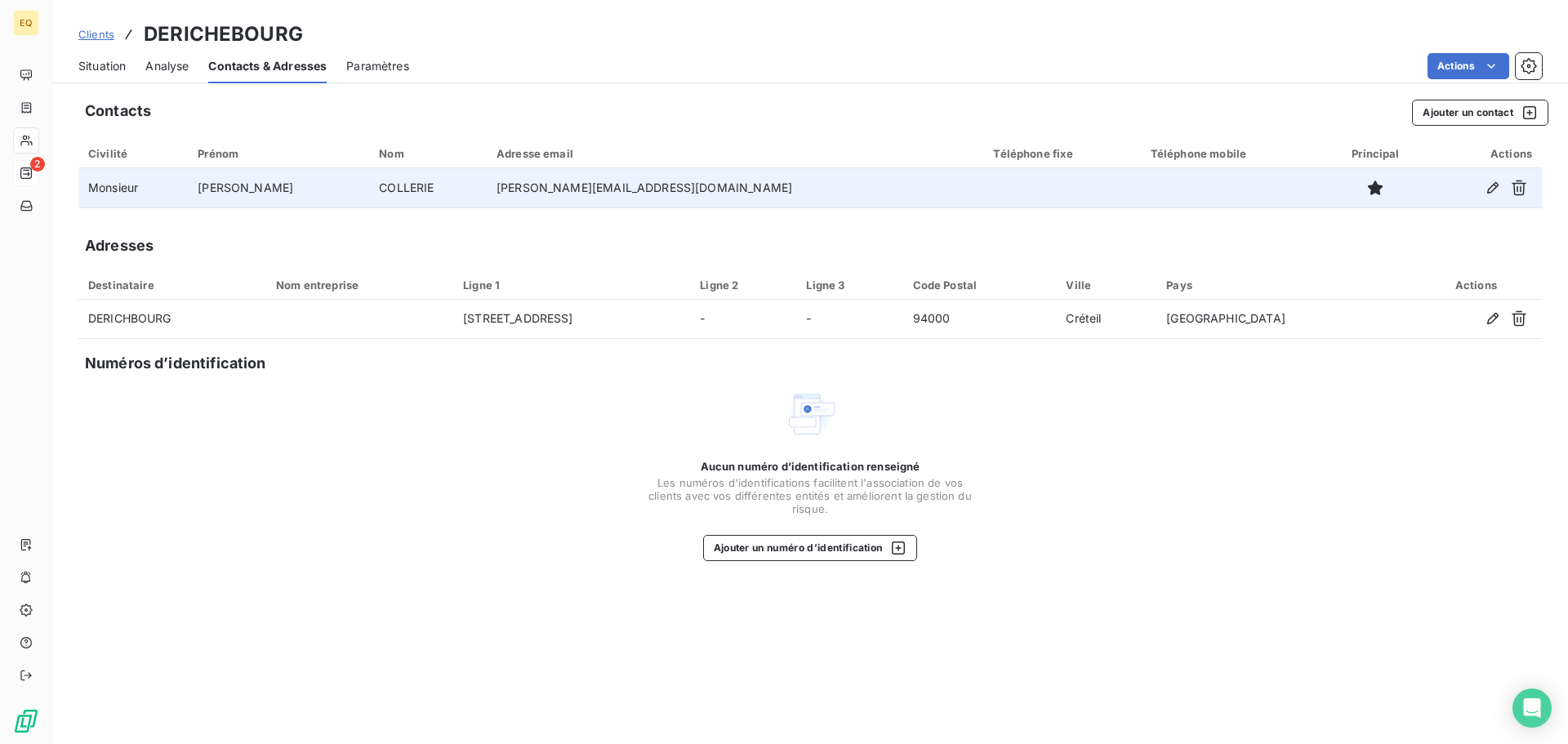
click at [622, 193] on td "[PERSON_NAME][EMAIL_ADDRESS][DOMAIN_NAME]" at bounding box center [734, 188] width 496 height 40
click at [1492, 186] on icon "button" at bounding box center [1493, 188] width 12 height 12
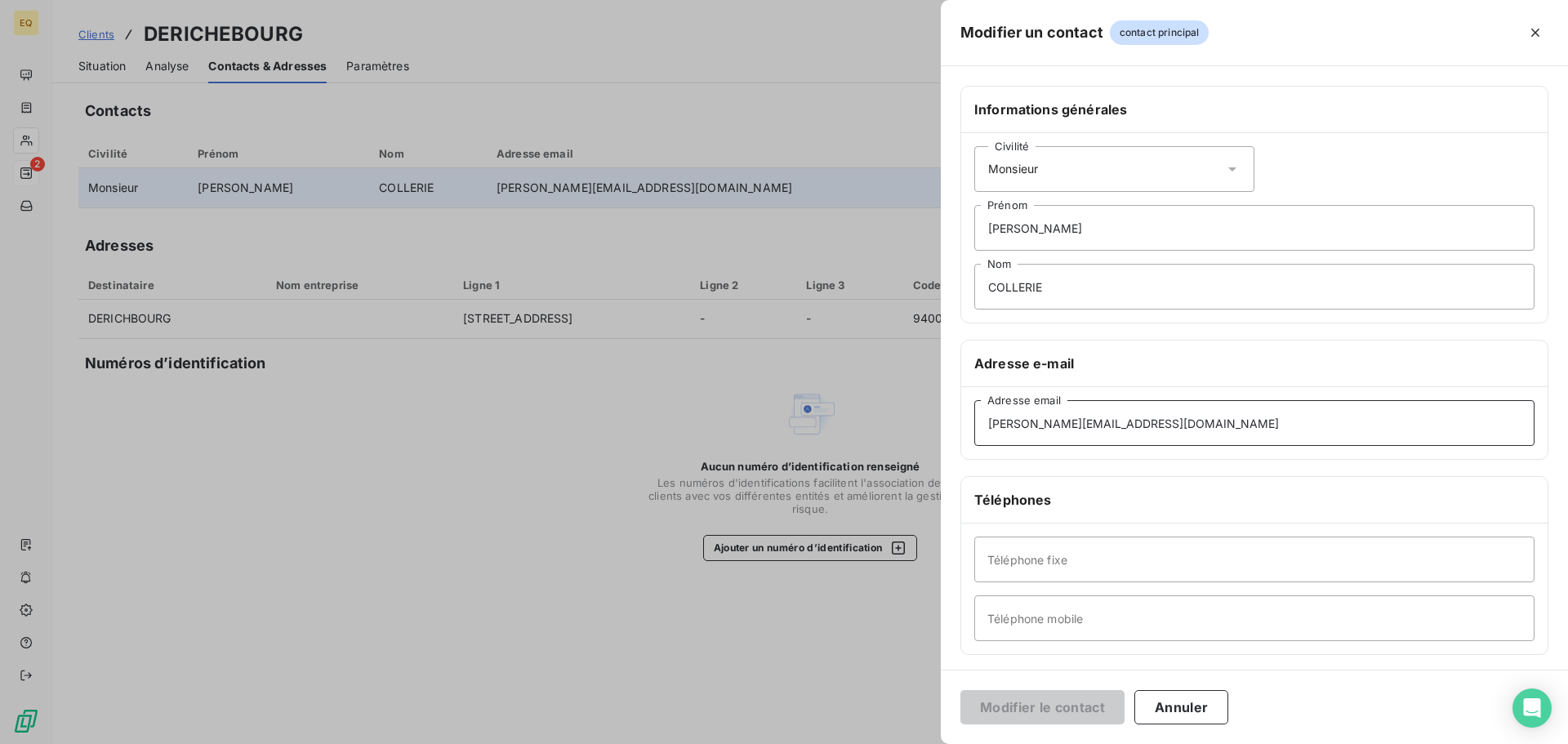
drag, startPoint x: 1148, startPoint y: 426, endPoint x: 909, endPoint y: 447, distance: 239.9
click at [909, 743] on div "Modifier un contact contact principal Informations générales Civilité Monsieur …" at bounding box center [784, 744] width 1568 height 0
type input "[EMAIL_ADDRESS][DOMAIN_NAME]"
click at [1047, 706] on button "Modifier le contact" at bounding box center [1042, 707] width 164 height 35
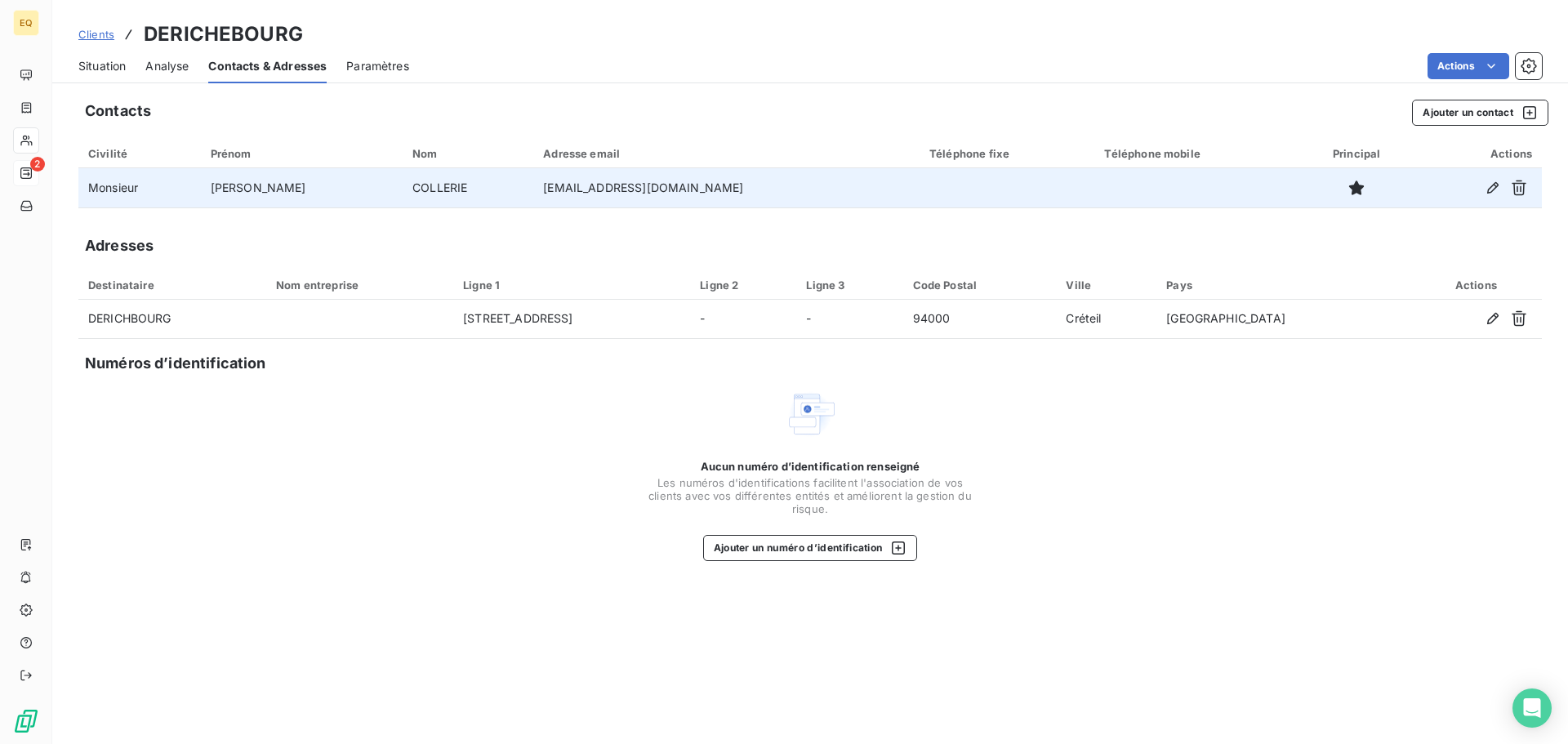
click at [288, 189] on td "[PERSON_NAME]" at bounding box center [302, 188] width 202 height 40
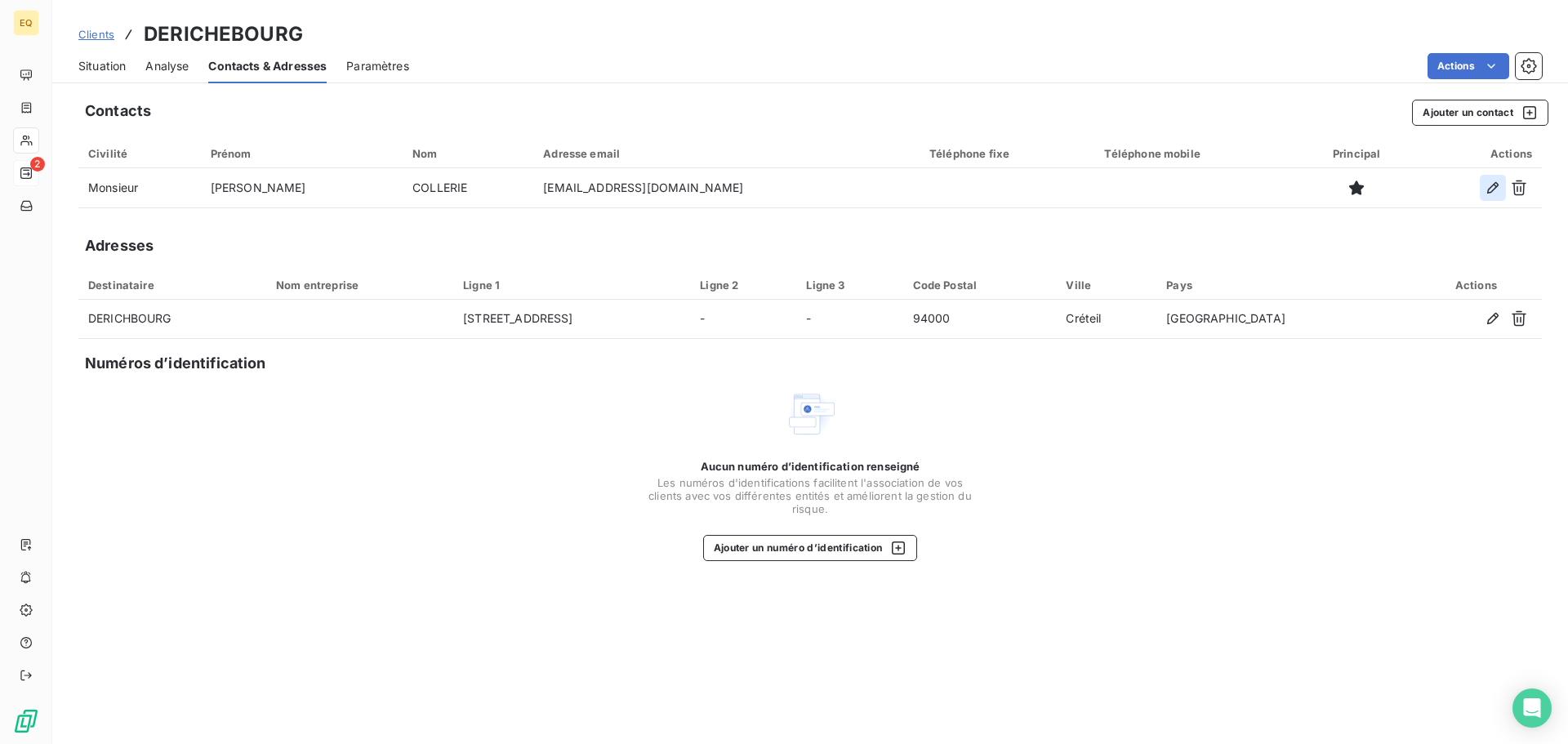
click at [1492, 185] on icon "button" at bounding box center [1493, 188] width 12 height 12
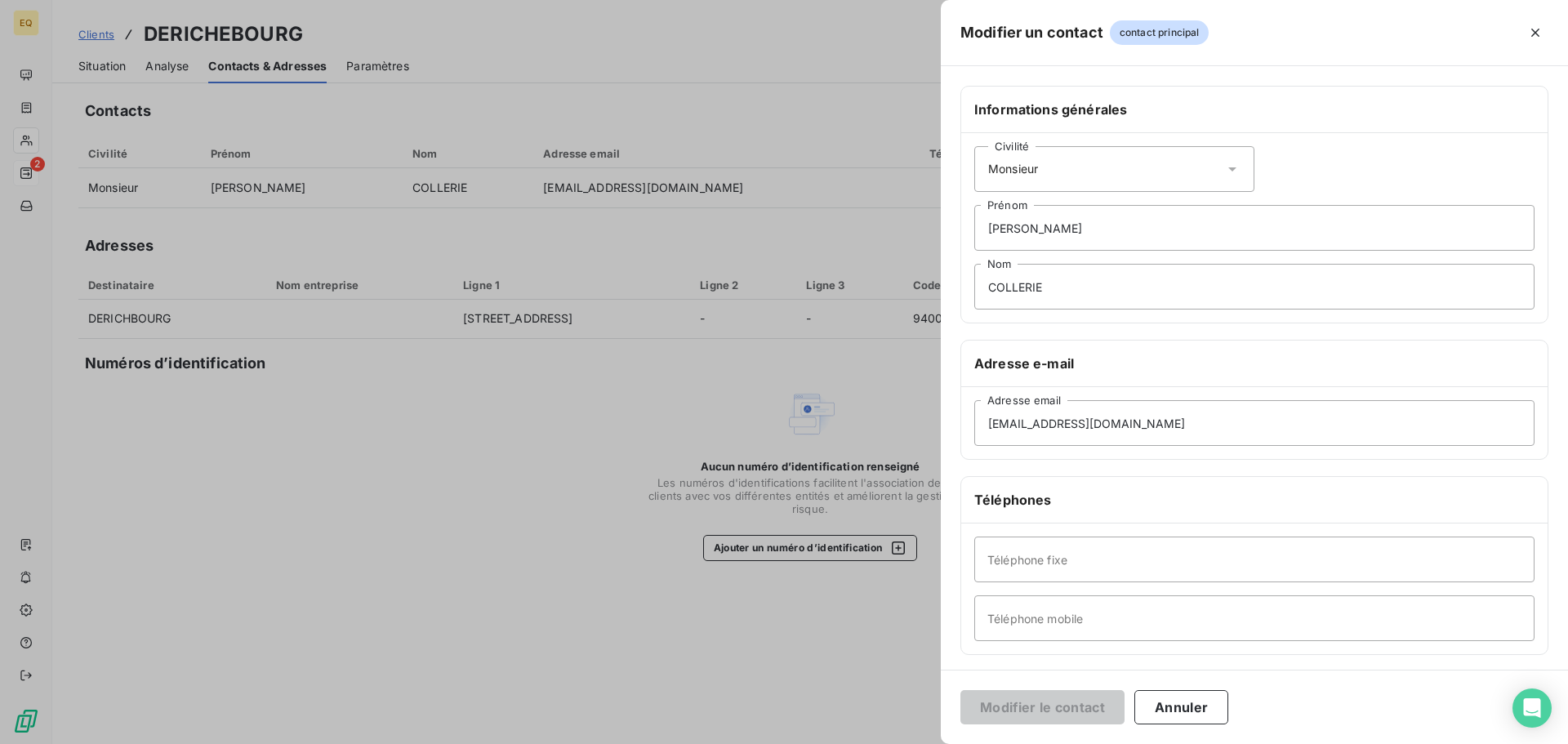
click at [1224, 165] on icon at bounding box center [1232, 169] width 16 height 16
click at [1291, 140] on div "Civilité Monsieur Madame Monsieur [PERSON_NAME] COLLERIE Nom" at bounding box center [1254, 227] width 587 height 190
drag, startPoint x: 1072, startPoint y: 227, endPoint x: 820, endPoint y: 248, distance: 252.9
click at [820, 743] on div "Modifier un contact contact principal Informations générales Civilité Monsieur …" at bounding box center [784, 744] width 1568 height 0
drag, startPoint x: 1033, startPoint y: 292, endPoint x: 881, endPoint y: 300, distance: 152.2
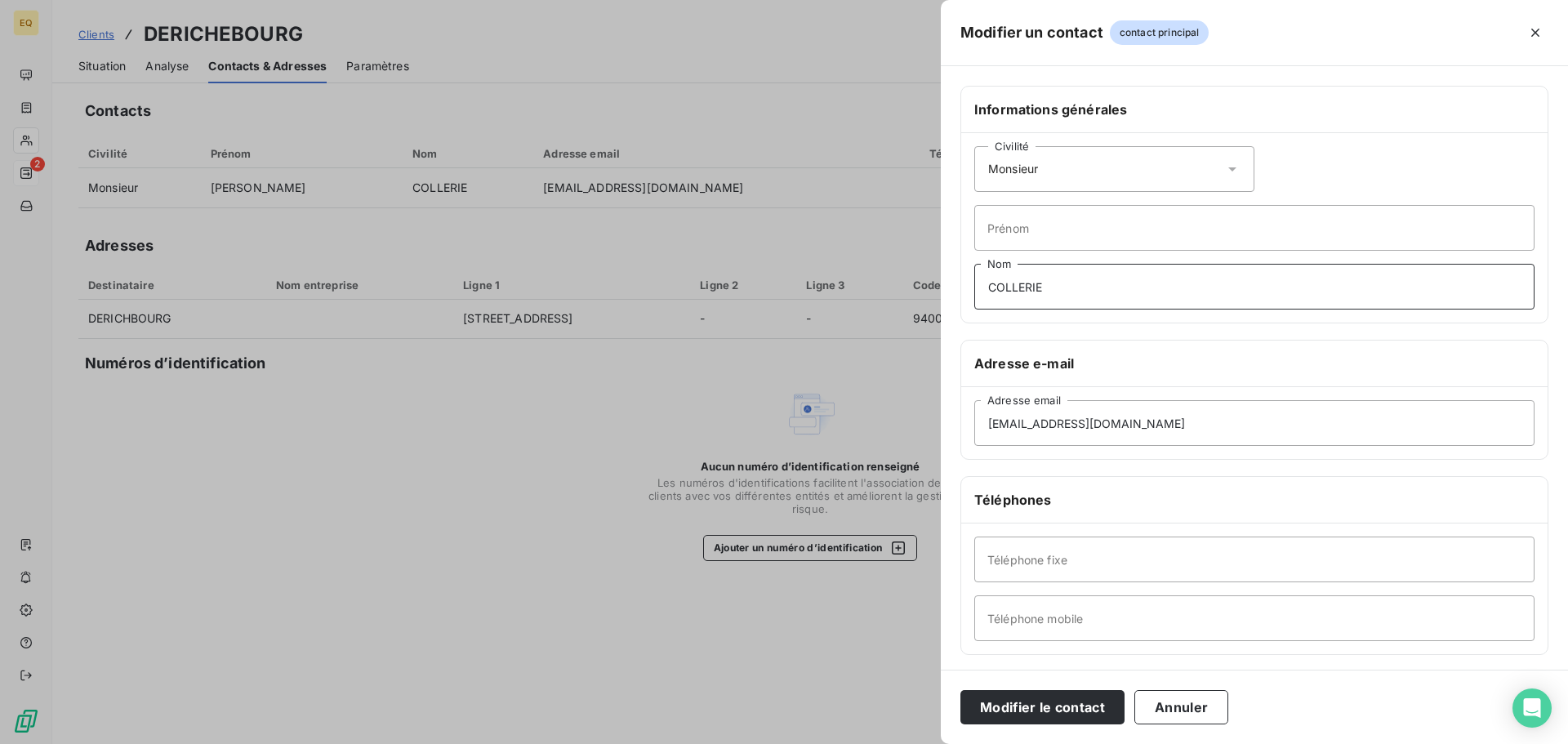
click at [881, 743] on div "Modifier un contact contact principal Informations générales Civilité Monsieur …" at bounding box center [784, 744] width 1568 height 0
drag, startPoint x: 1059, startPoint y: 165, endPoint x: 973, endPoint y: 165, distance: 86.0
click at [975, 165] on div "Civilité Monsieur" at bounding box center [1113, 169] width 280 height 45
click at [1283, 161] on div "Civilité Monsieur [PERSON_NAME] Nom" at bounding box center [1254, 227] width 587 height 190
click at [1022, 292] on input "Nom" at bounding box center [1254, 286] width 561 height 45
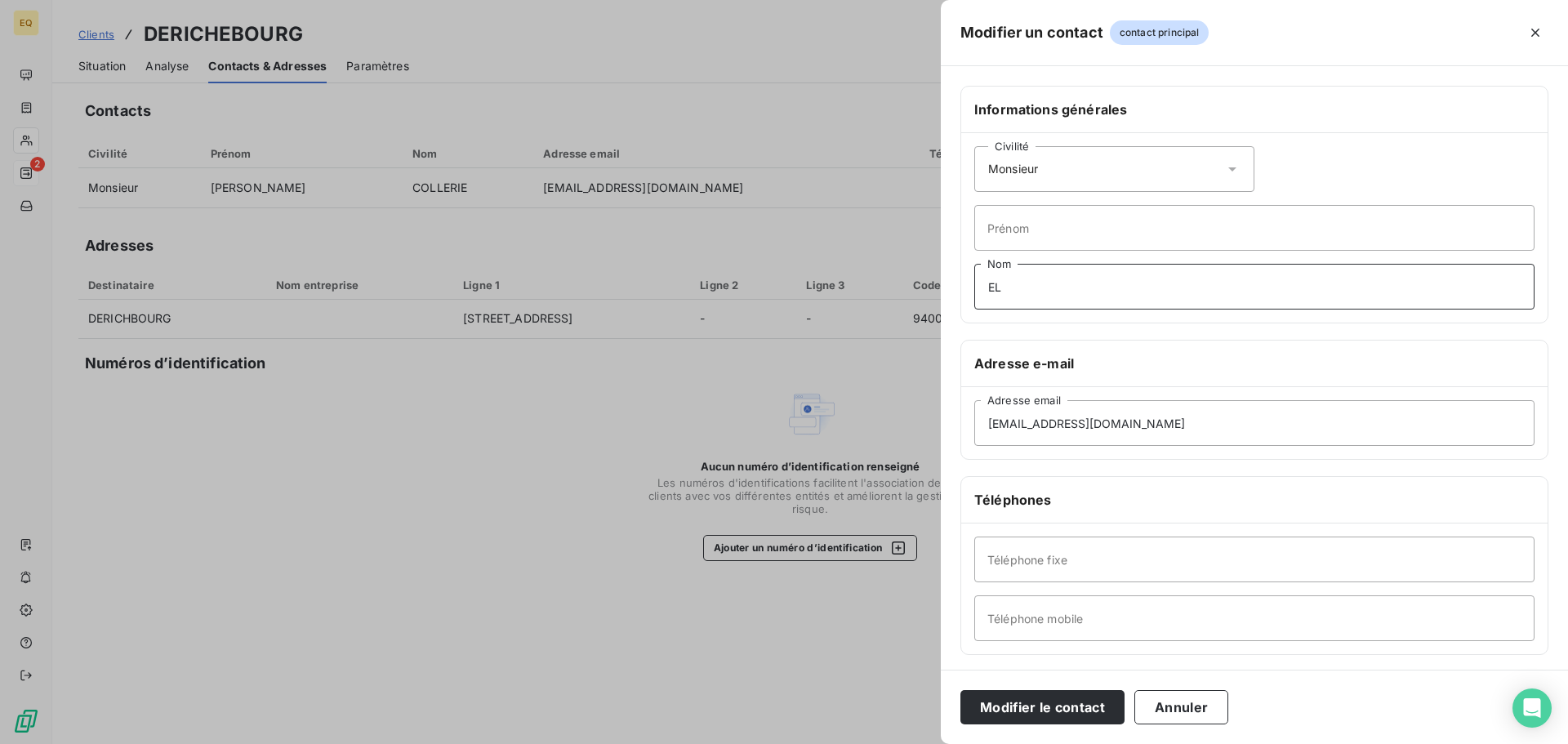
type input "E"
type input "RELANCES FACTURES"
click at [1060, 705] on button "Modifier le contact" at bounding box center [1042, 707] width 164 height 35
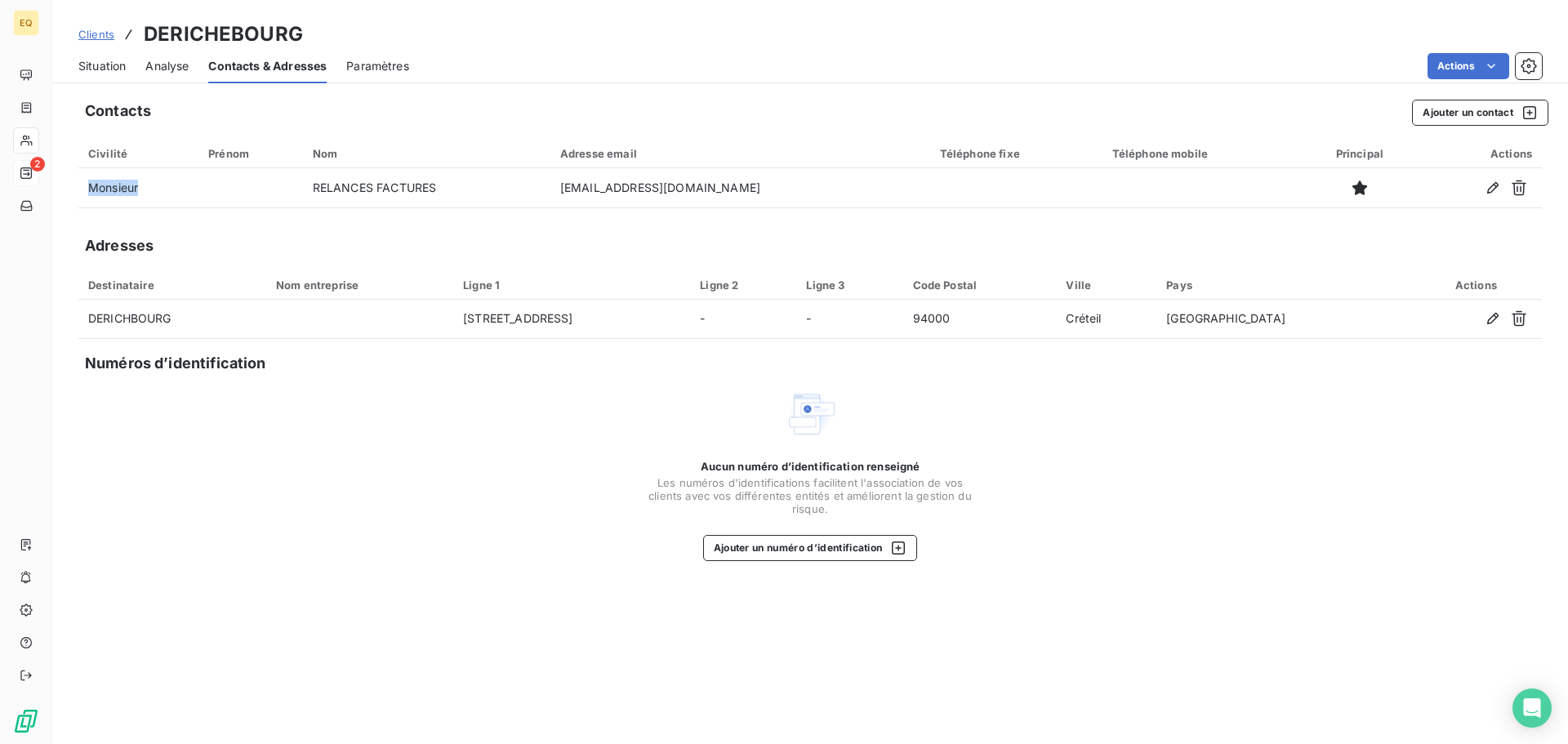
drag, startPoint x: 147, startPoint y: 185, endPoint x: 64, endPoint y: 188, distance: 83.1
click at [64, 188] on div "Contacts Ajouter un contact Civilité Prénom Nom Adresse email Téléphone fixe Té…" at bounding box center [809, 416] width 1515 height 654
click at [488, 93] on div "Contacts Ajouter un contact Civilité Prénom Nom Adresse email Téléphone fixe Té…" at bounding box center [809, 416] width 1515 height 654
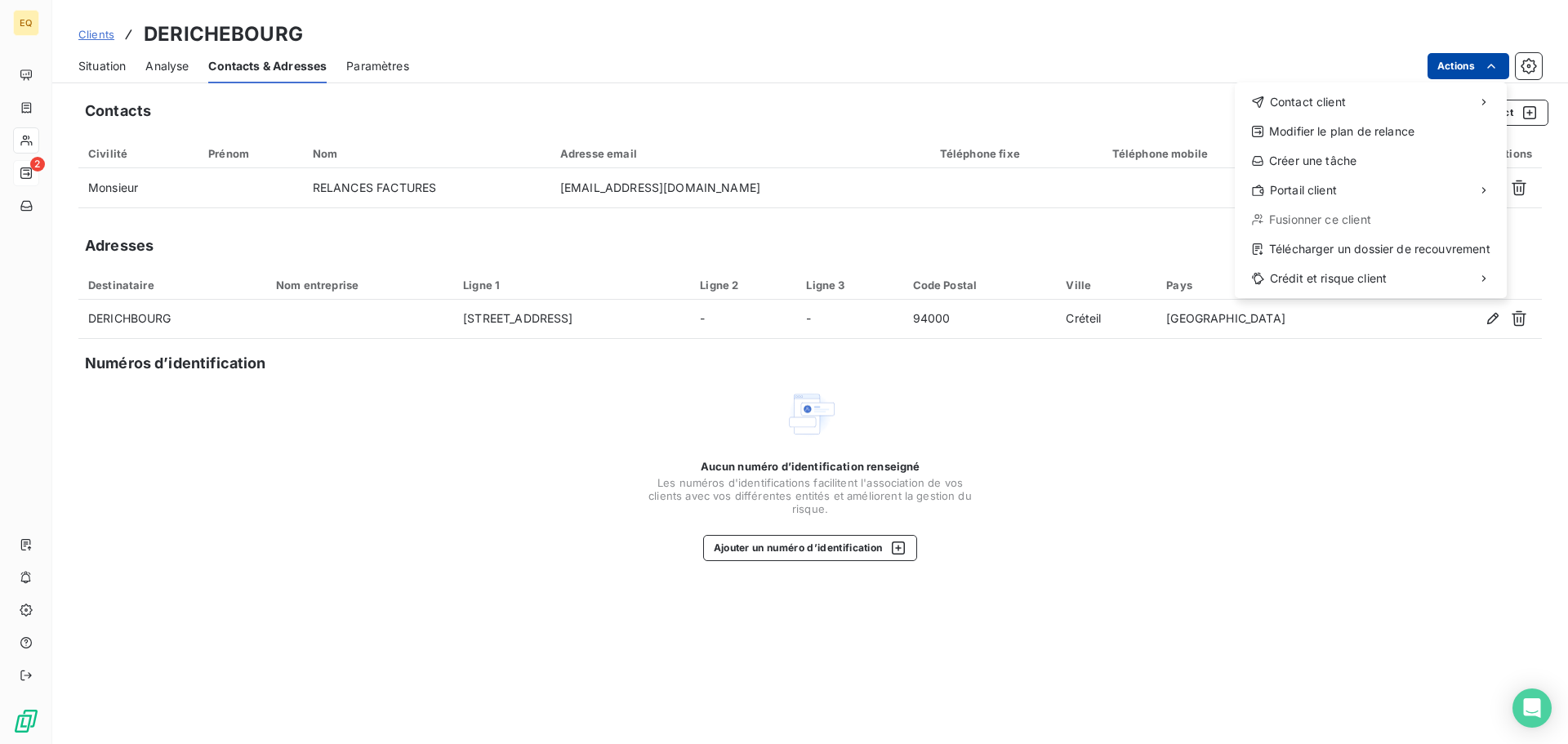
click at [1478, 64] on html "EQ 2 Clients DERICHEBOURG Situation Analyse Contacts & Adresses Paramètres Acti…" at bounding box center [784, 372] width 1568 height 744
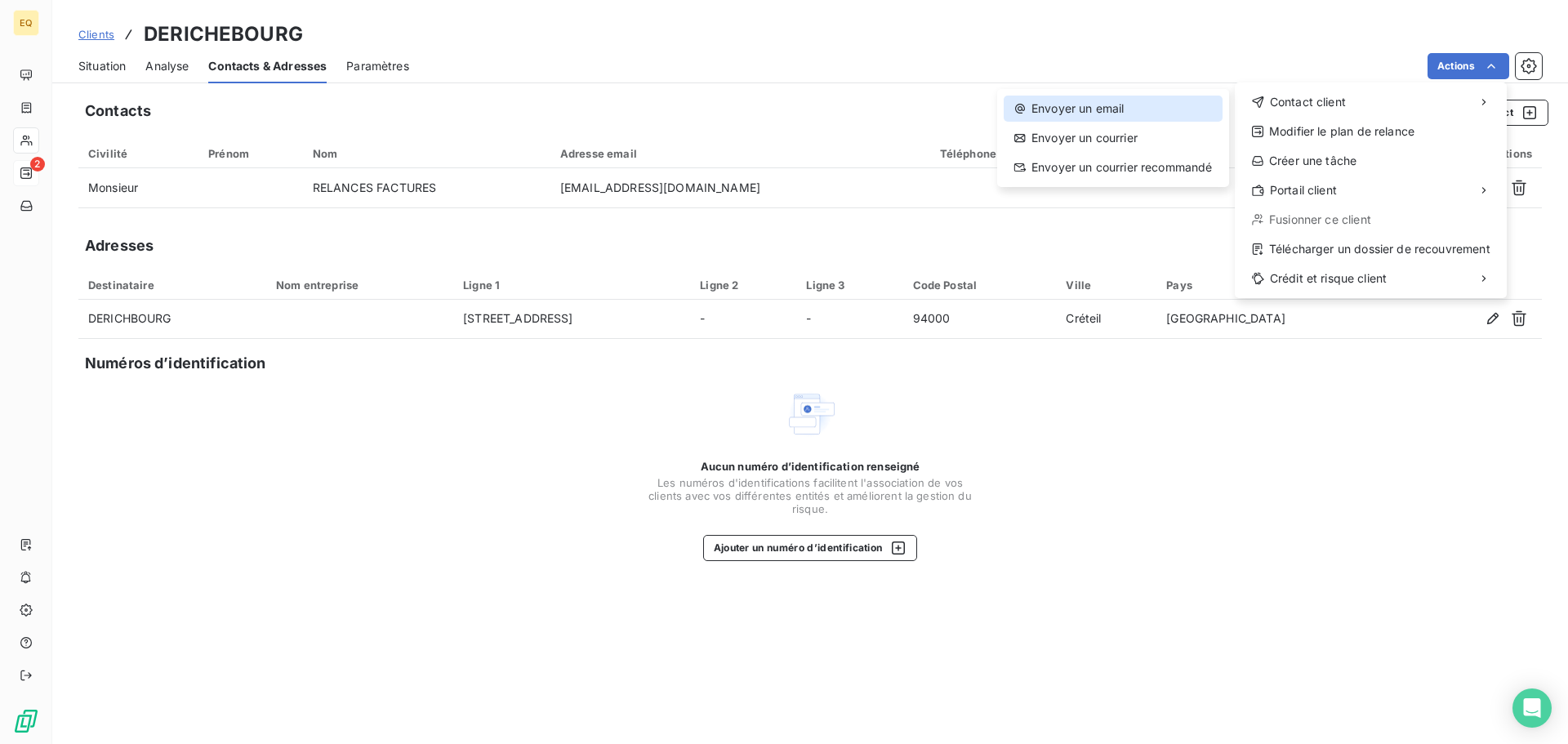
click at [1097, 107] on div "Envoyer un email" at bounding box center [1112, 108] width 219 height 26
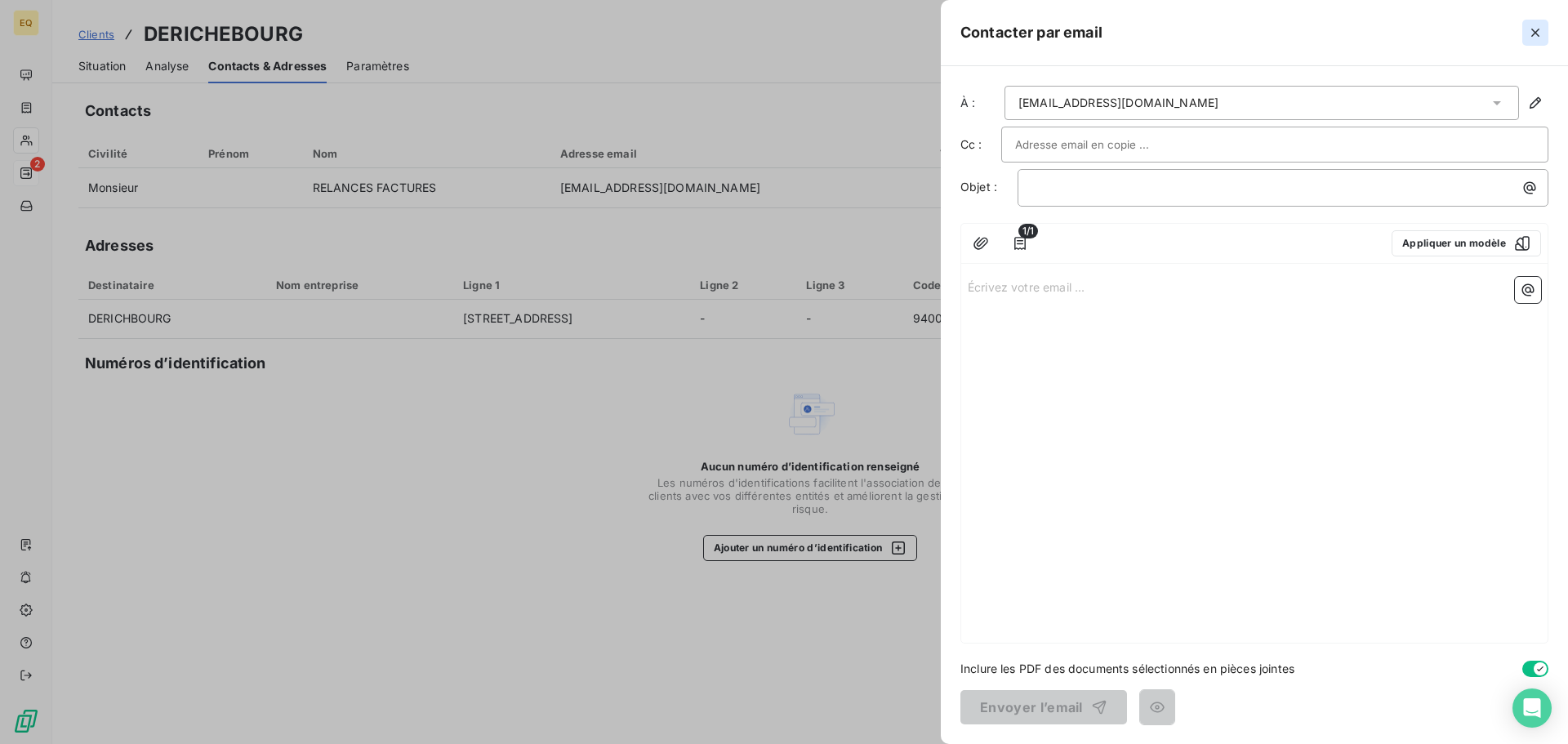
click at [1533, 27] on icon "button" at bounding box center [1534, 32] width 16 height 16
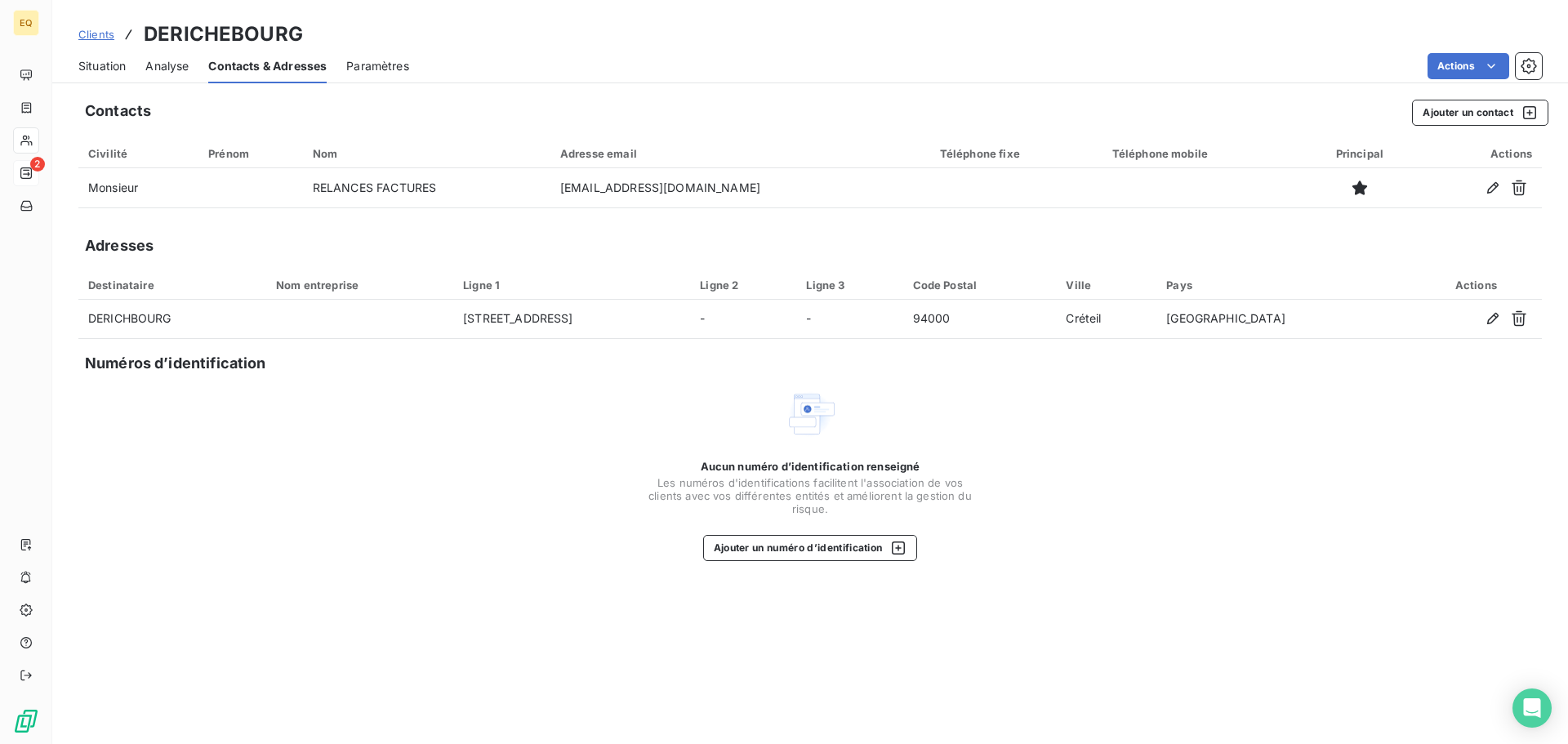
click at [90, 61] on span "Situation" at bounding box center [101, 66] width 47 height 16
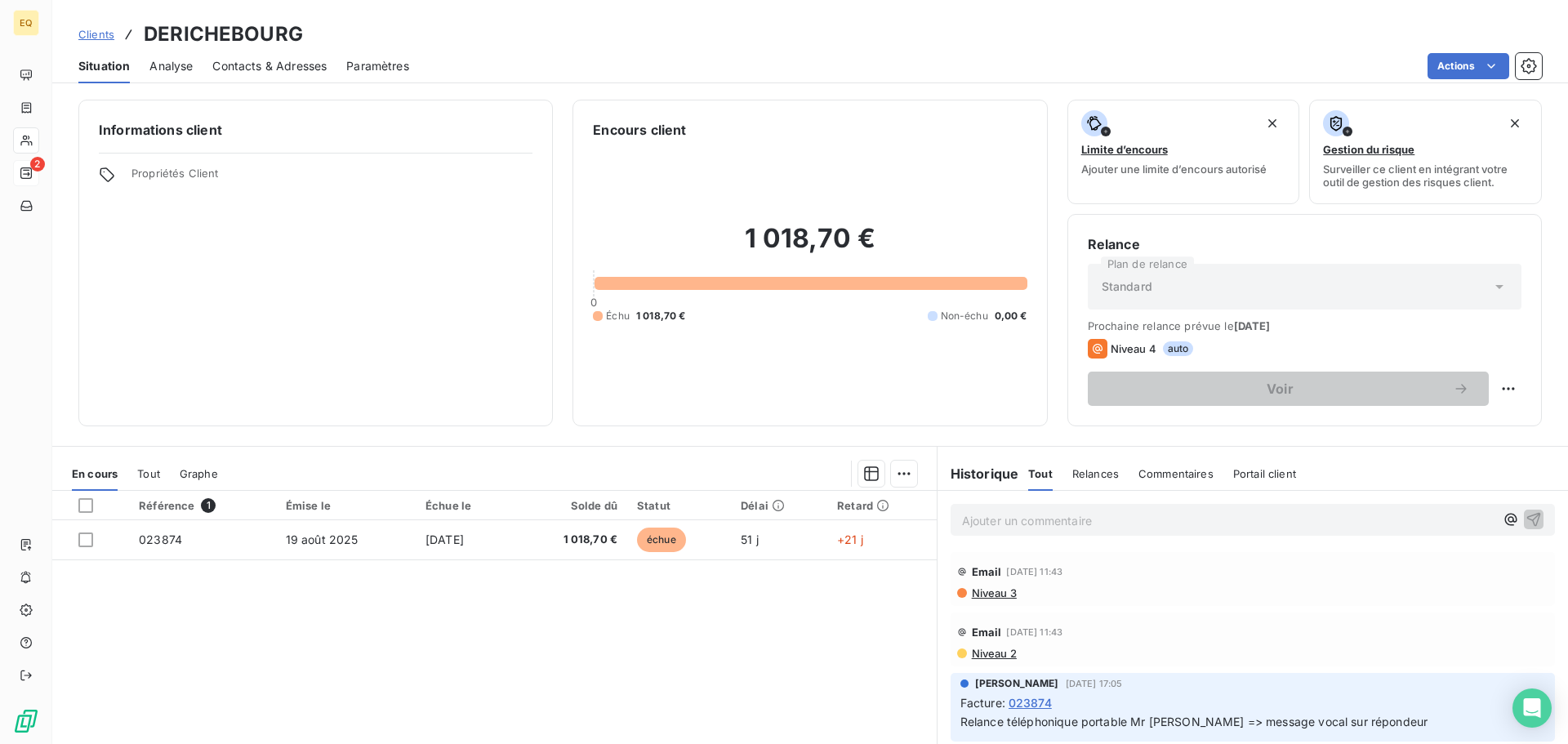
click at [995, 522] on p "Ajouter un commentaire ﻿" at bounding box center [1228, 520] width 533 height 20
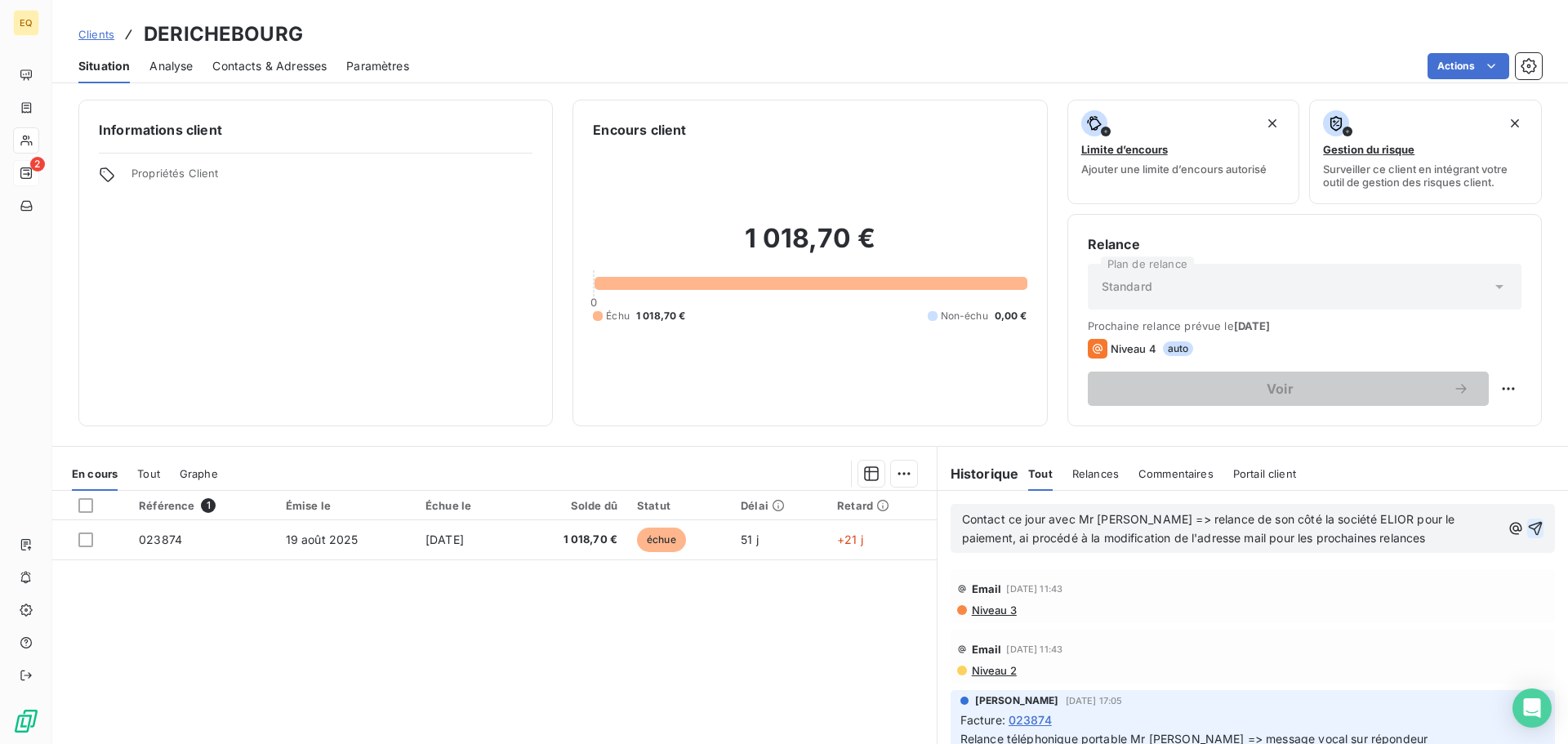
click at [1527, 527] on icon "button" at bounding box center [1534, 528] width 16 height 16
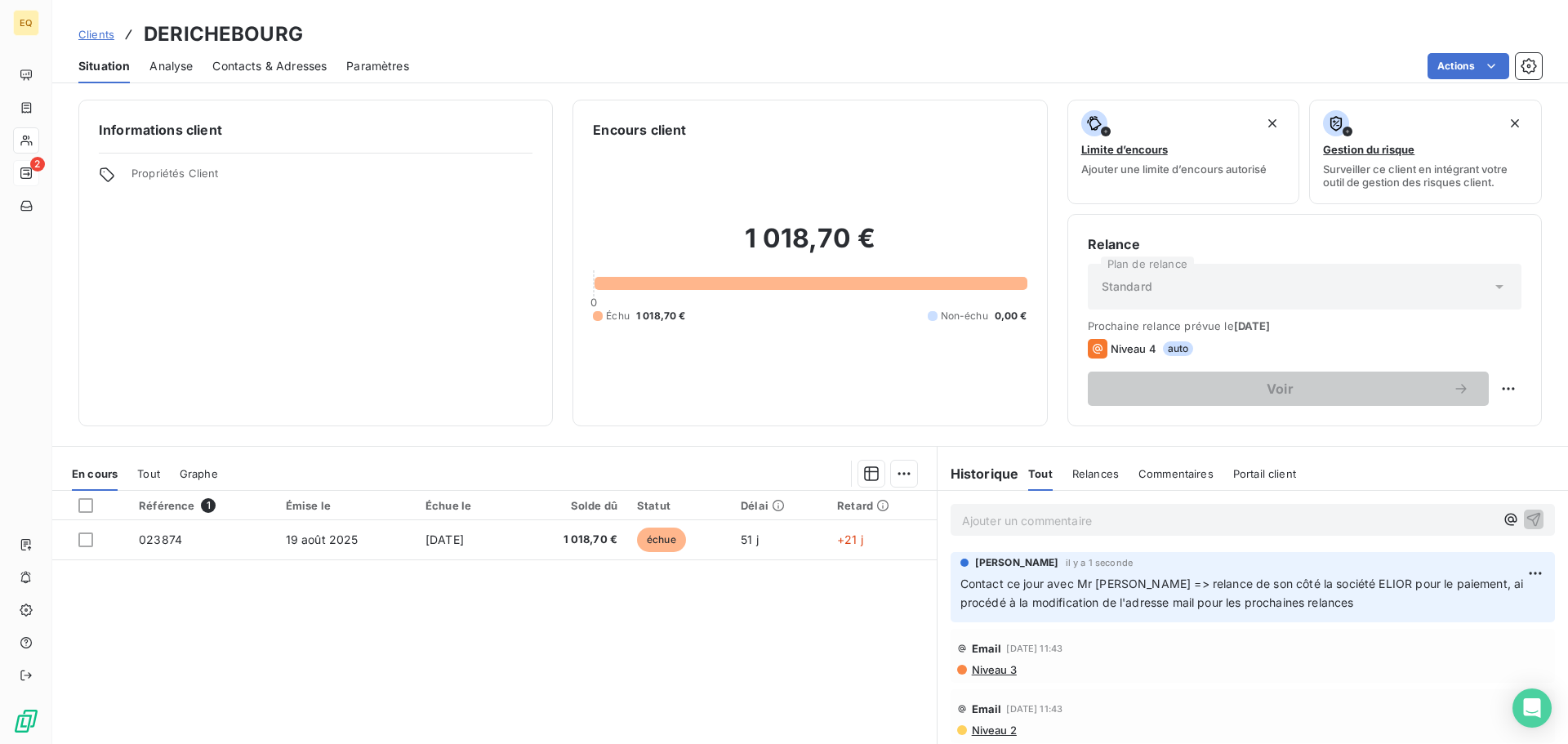
click at [280, 63] on span "Contacts & Adresses" at bounding box center [269, 66] width 115 height 16
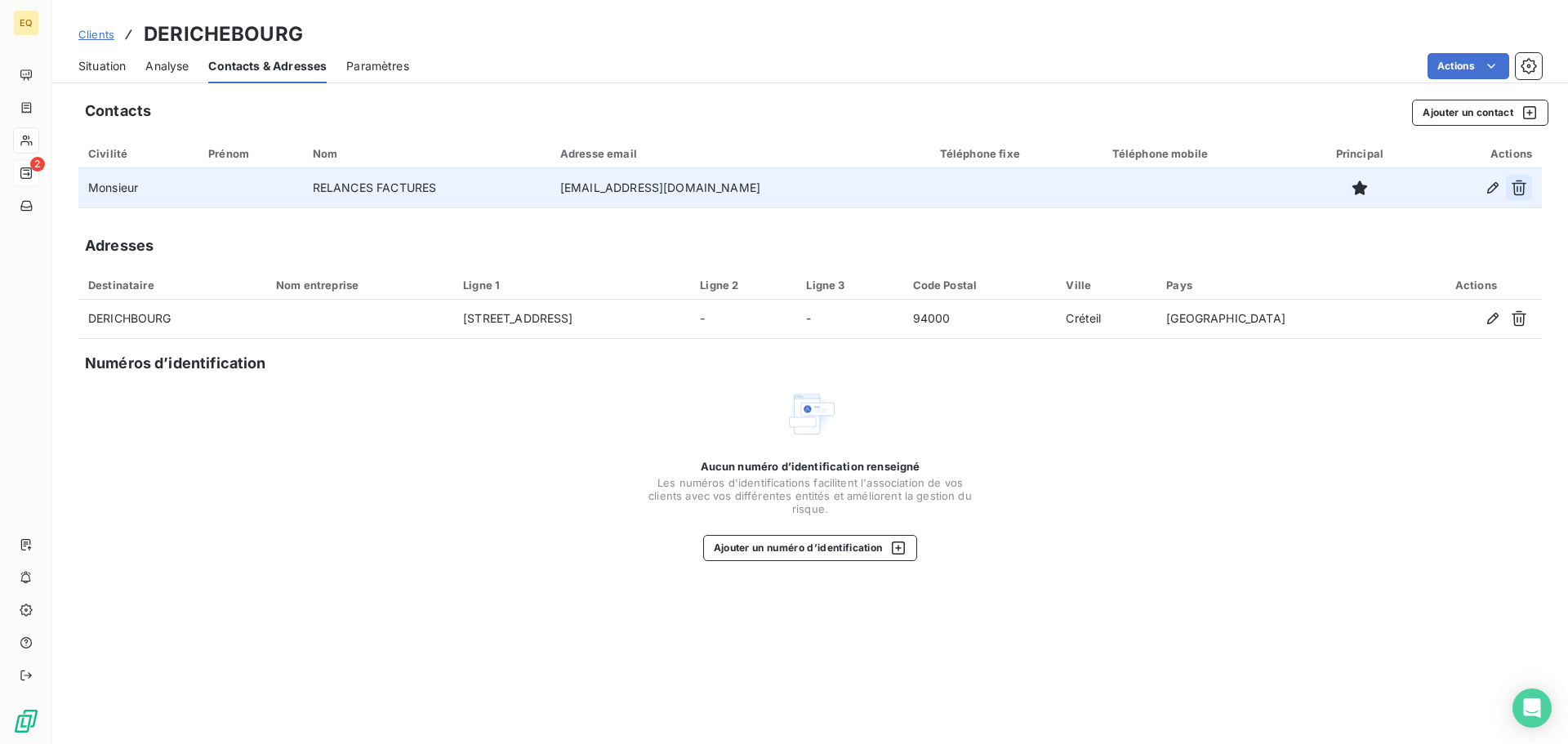
click at [1519, 184] on icon "button" at bounding box center [1518, 188] width 14 height 15
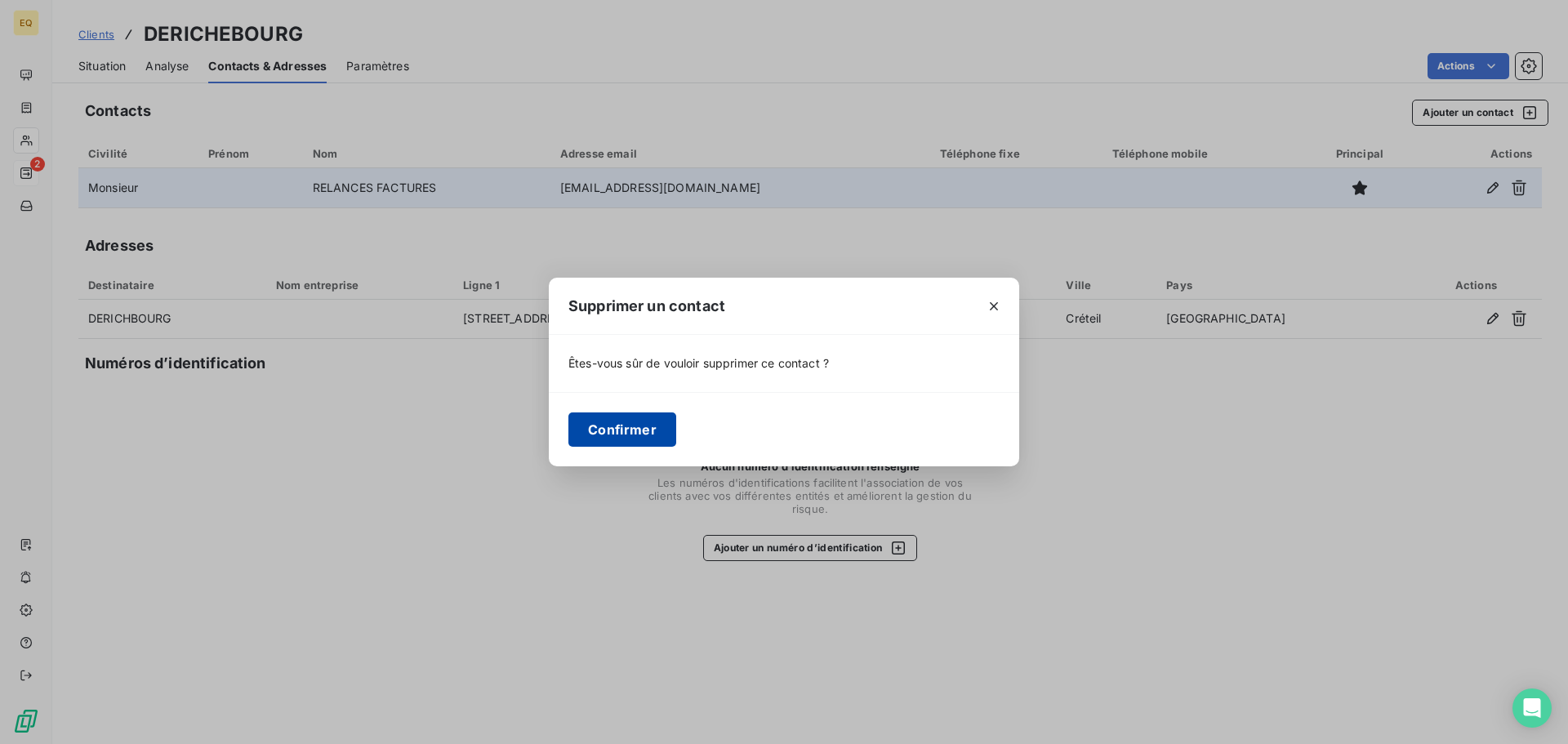
click at [580, 425] on button "Confirmer" at bounding box center [622, 430] width 108 height 35
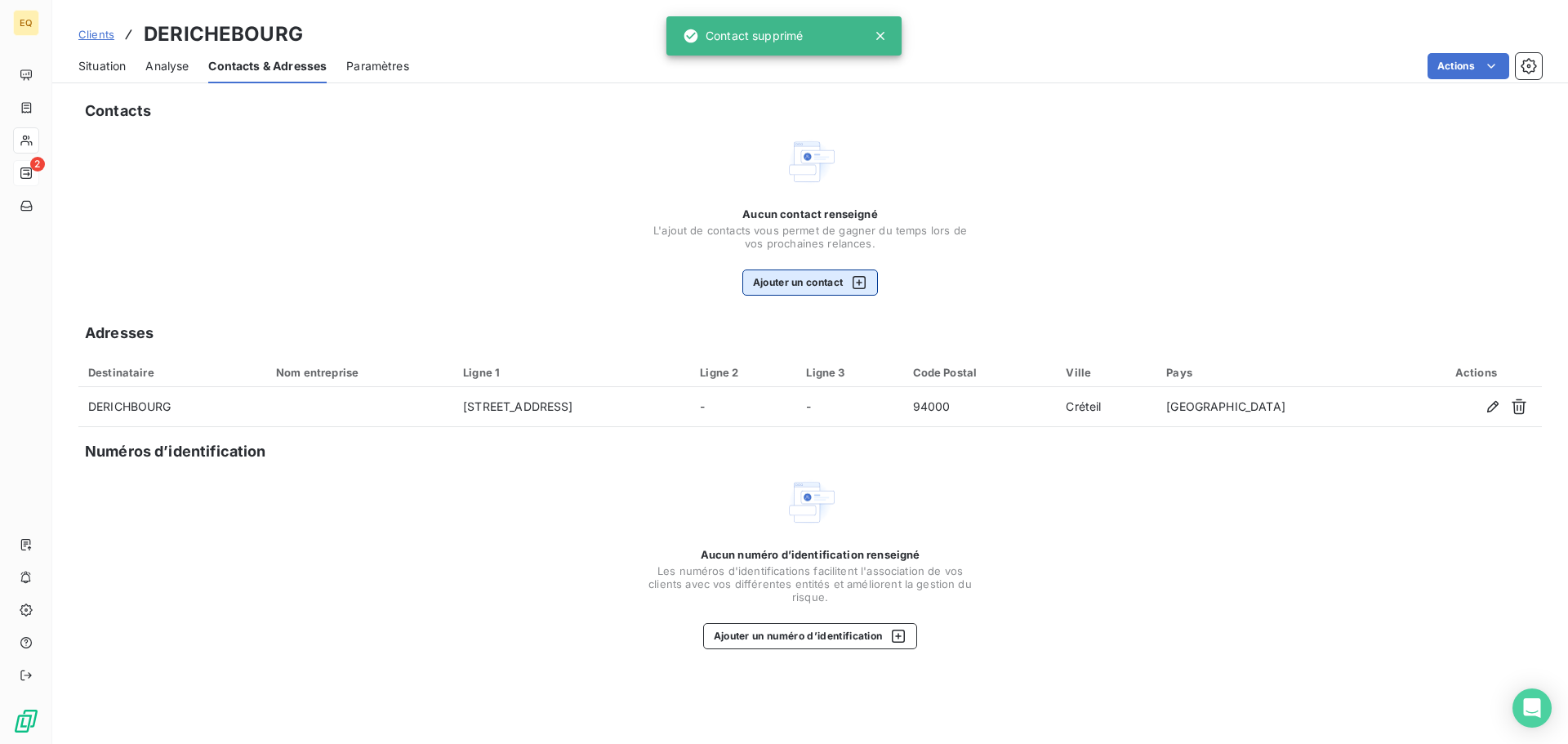
click at [759, 279] on button "Ajouter un contact" at bounding box center [811, 282] width 137 height 26
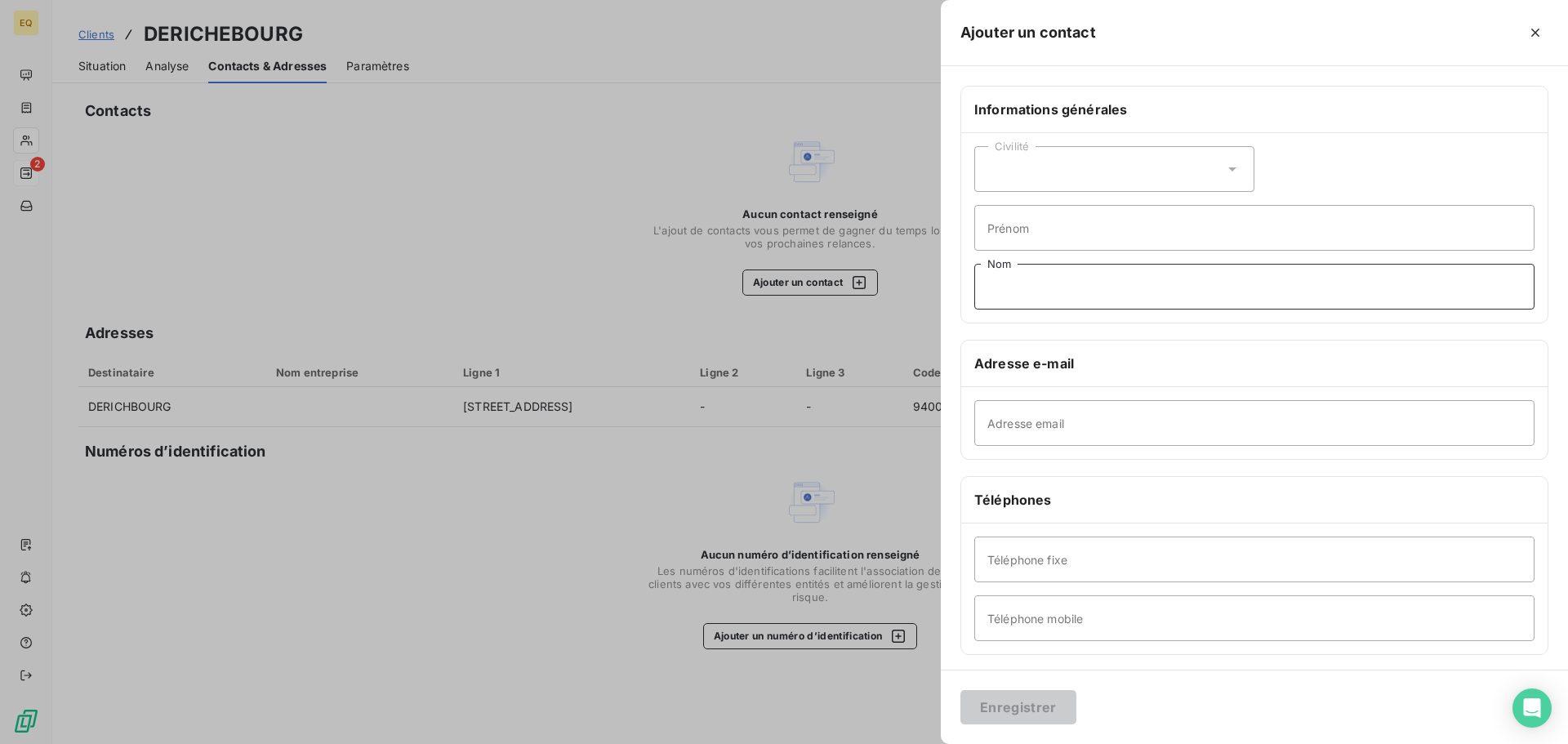
click at [1041, 287] on input "Nom" at bounding box center [1254, 286] width 561 height 45
type input "RELANCES FACTURES"
click at [1027, 432] on input "Adresse email" at bounding box center [1254, 422] width 561 height 45
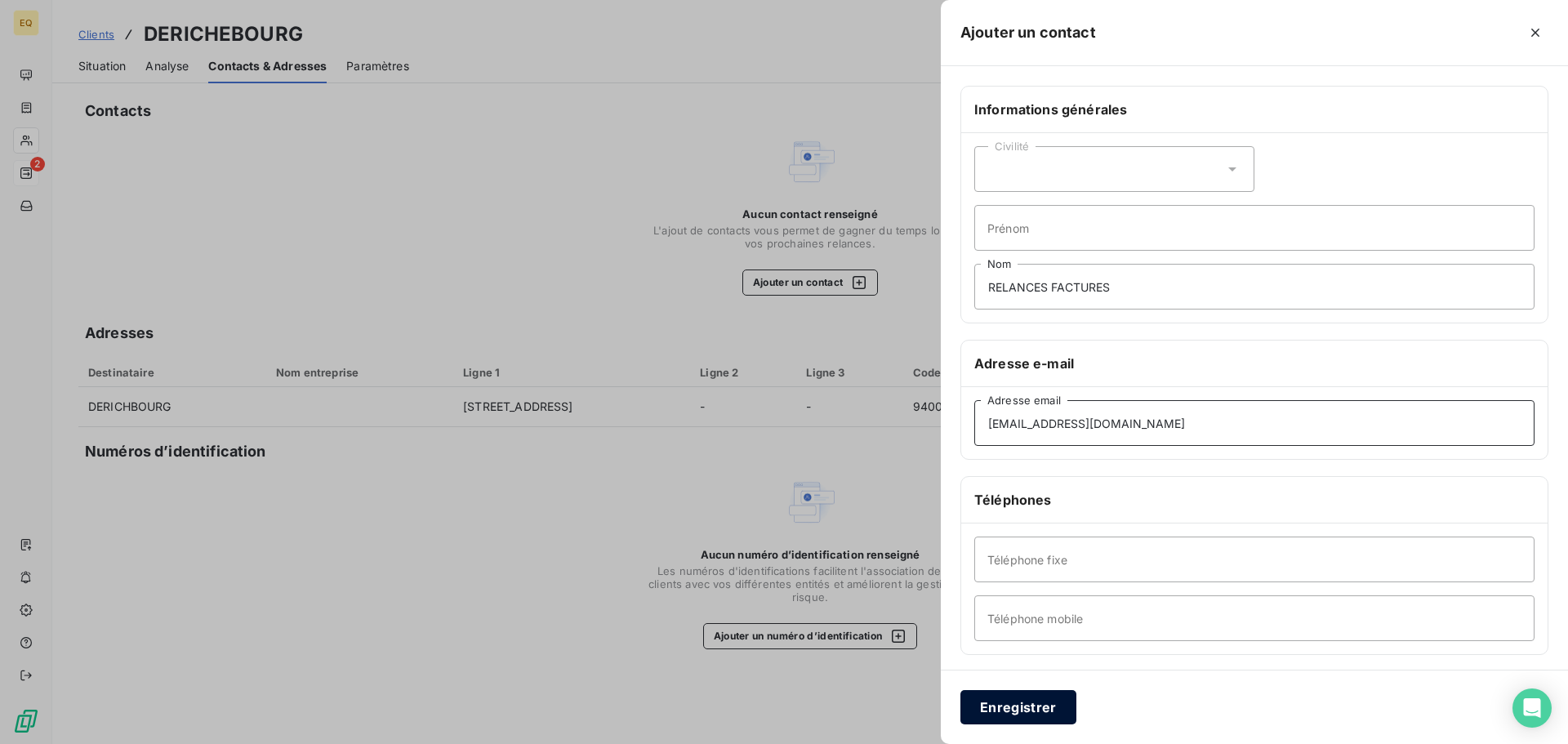
type input "[EMAIL_ADDRESS][DOMAIN_NAME]"
click at [993, 707] on button "Enregistrer" at bounding box center [1018, 707] width 116 height 35
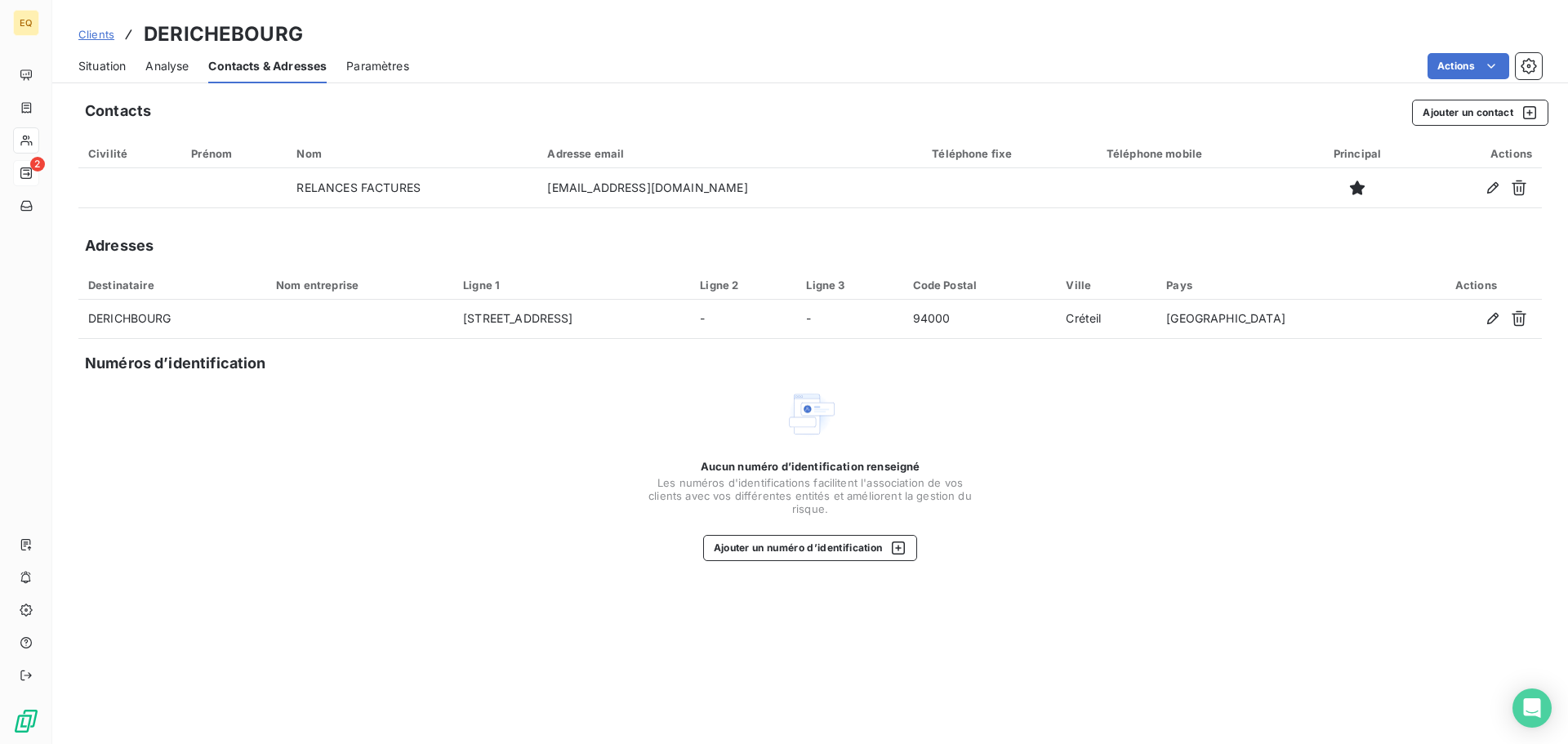
click at [104, 66] on span "Situation" at bounding box center [101, 66] width 47 height 16
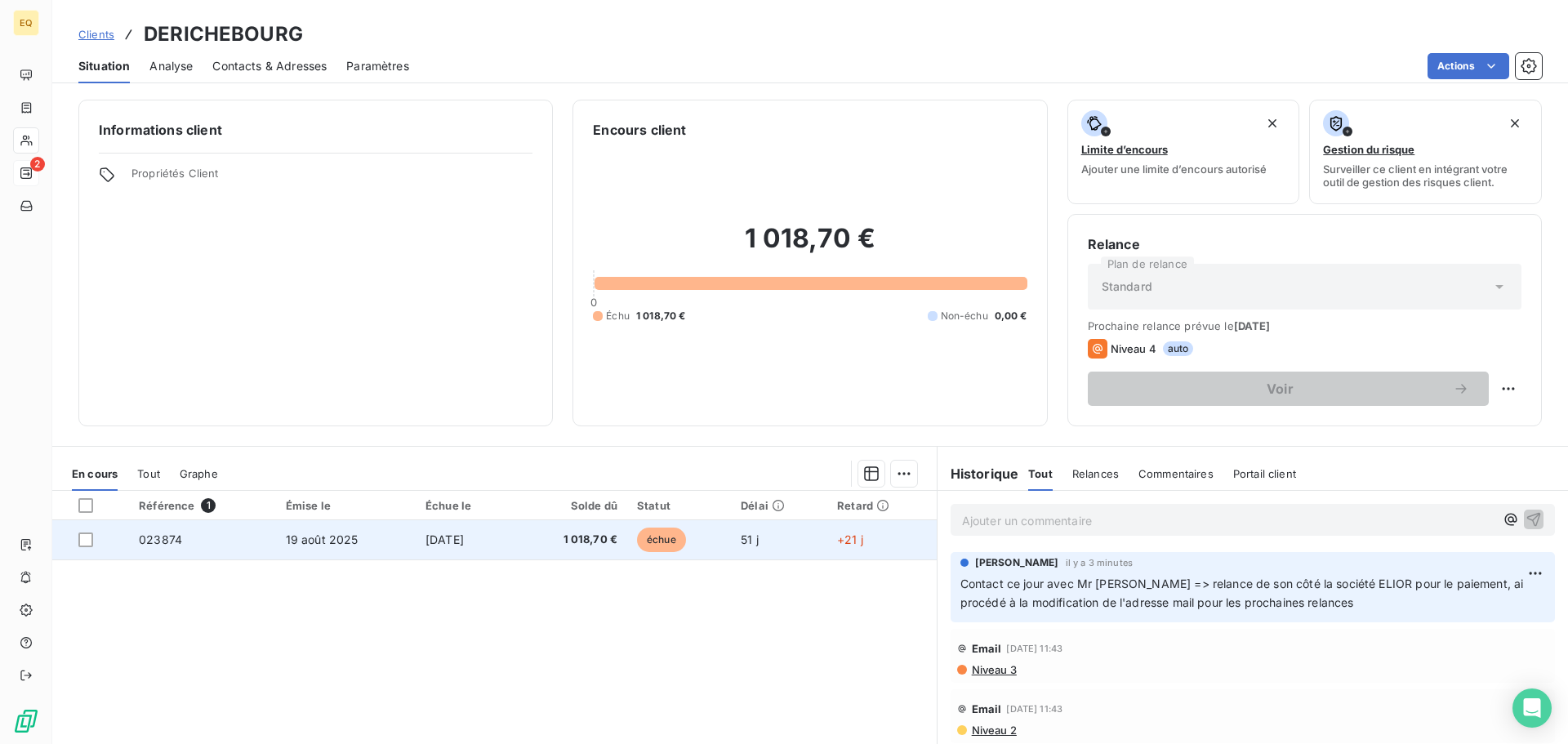
click at [490, 527] on td "[DATE]" at bounding box center [465, 540] width 99 height 40
